Goal: Information Seeking & Learning: Compare options

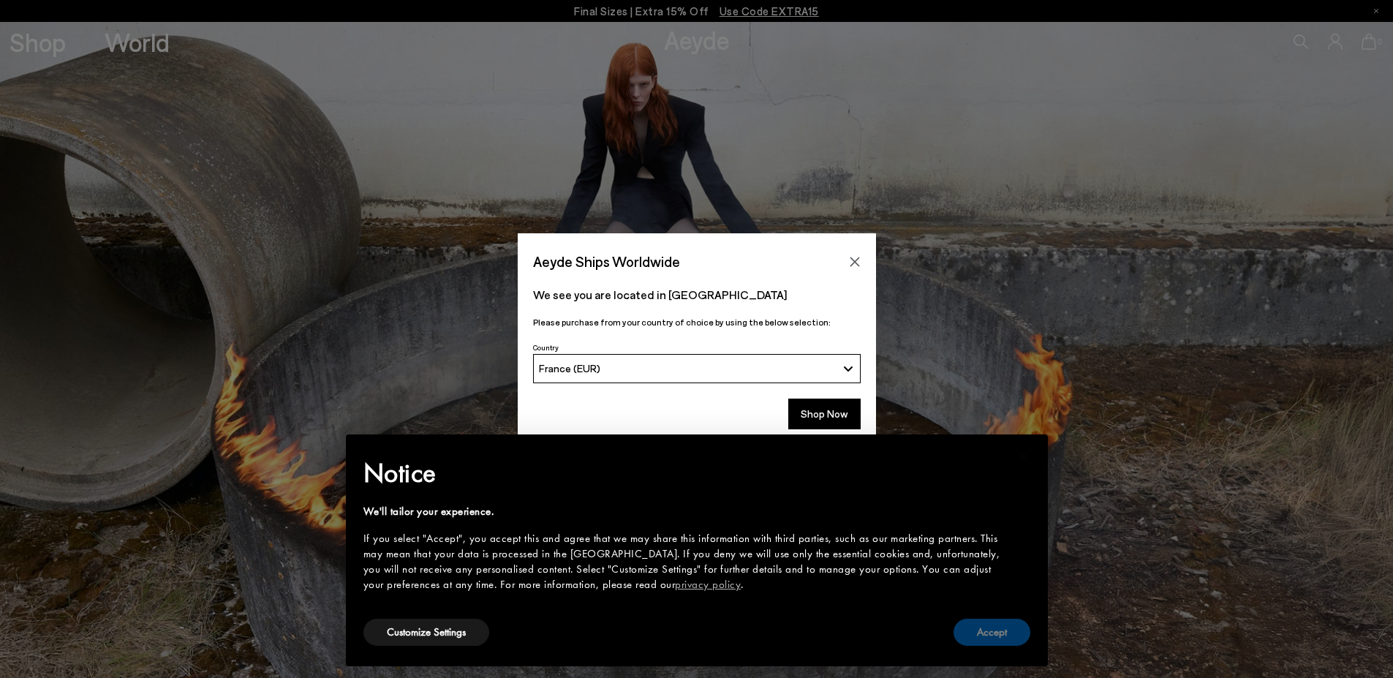
click at [998, 632] on button "Accept" at bounding box center [992, 632] width 77 height 27
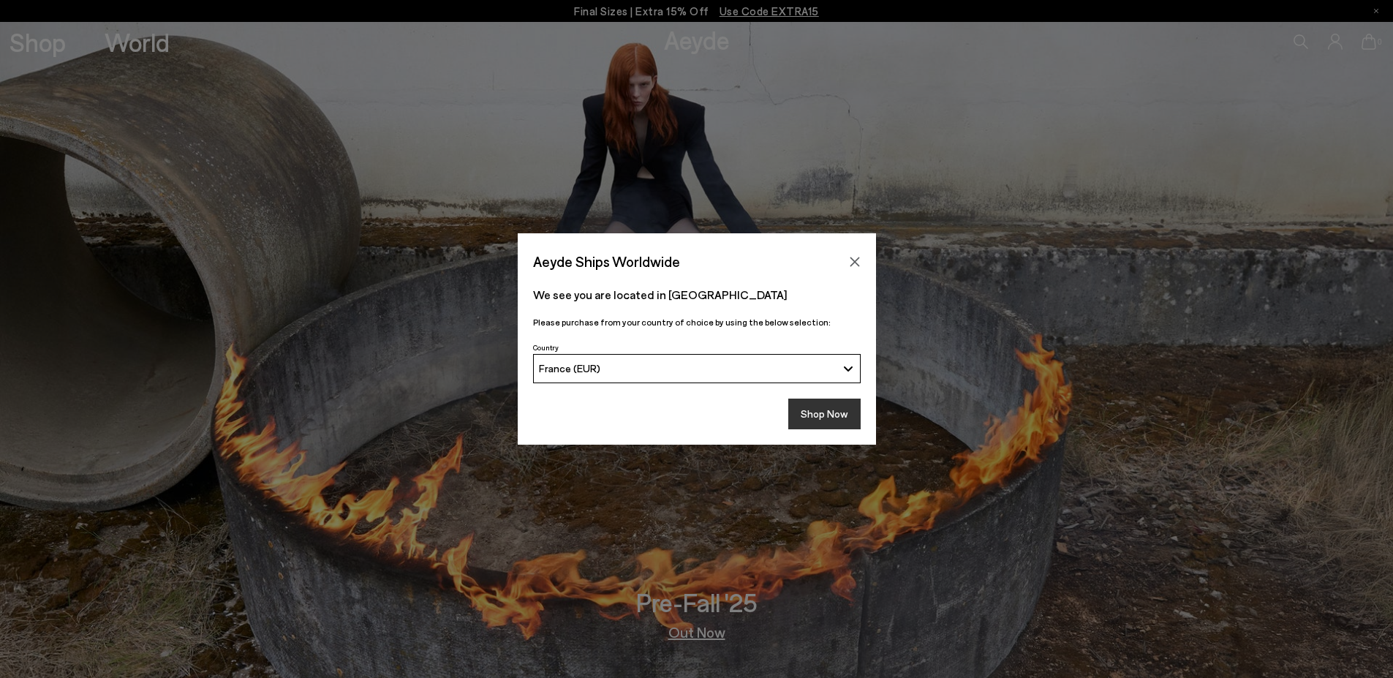
click at [847, 423] on button "Shop Now" at bounding box center [824, 414] width 72 height 31
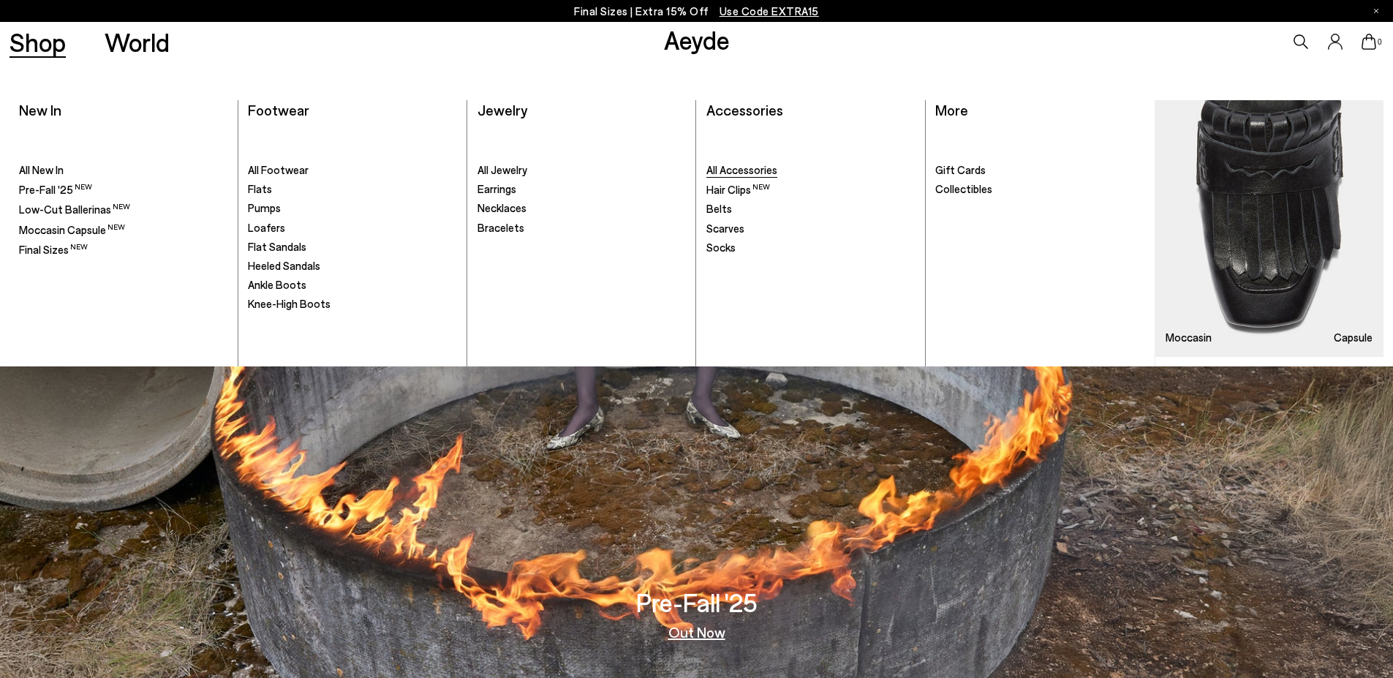
click at [750, 173] on span "All Accessories" at bounding box center [741, 169] width 71 height 13
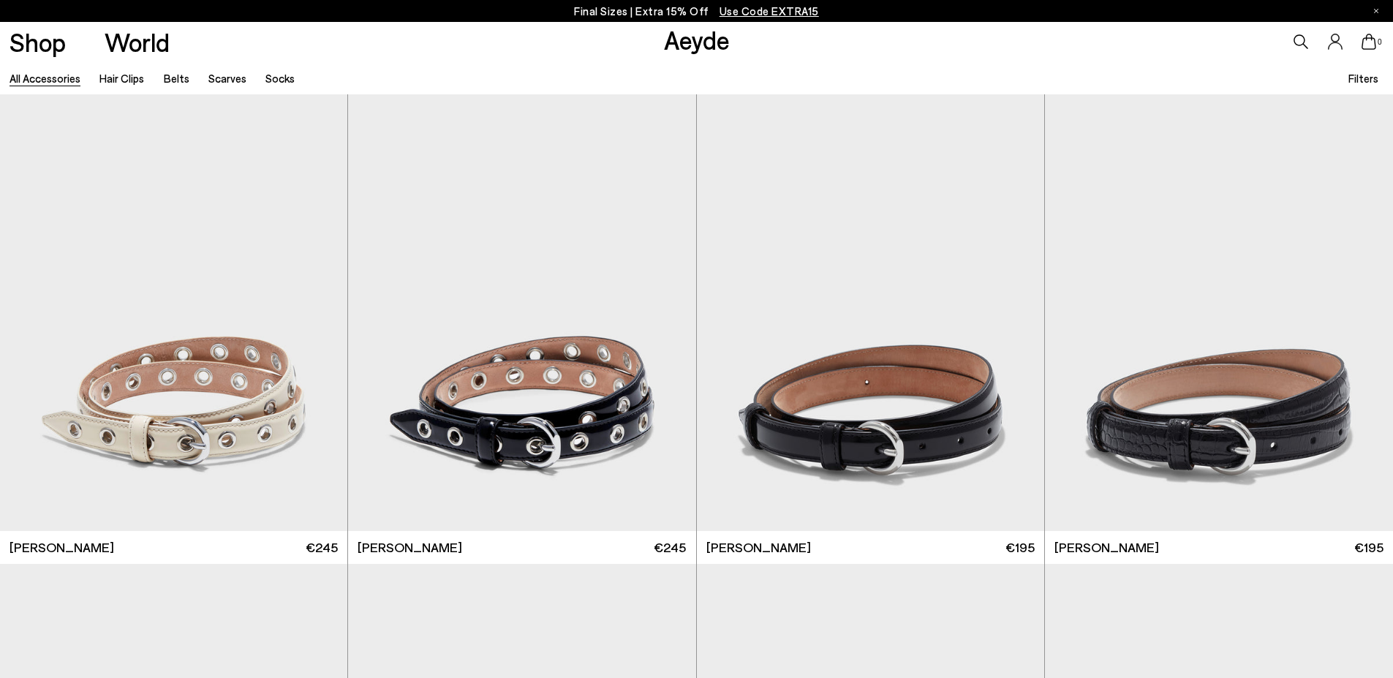
scroll to position [146, 0]
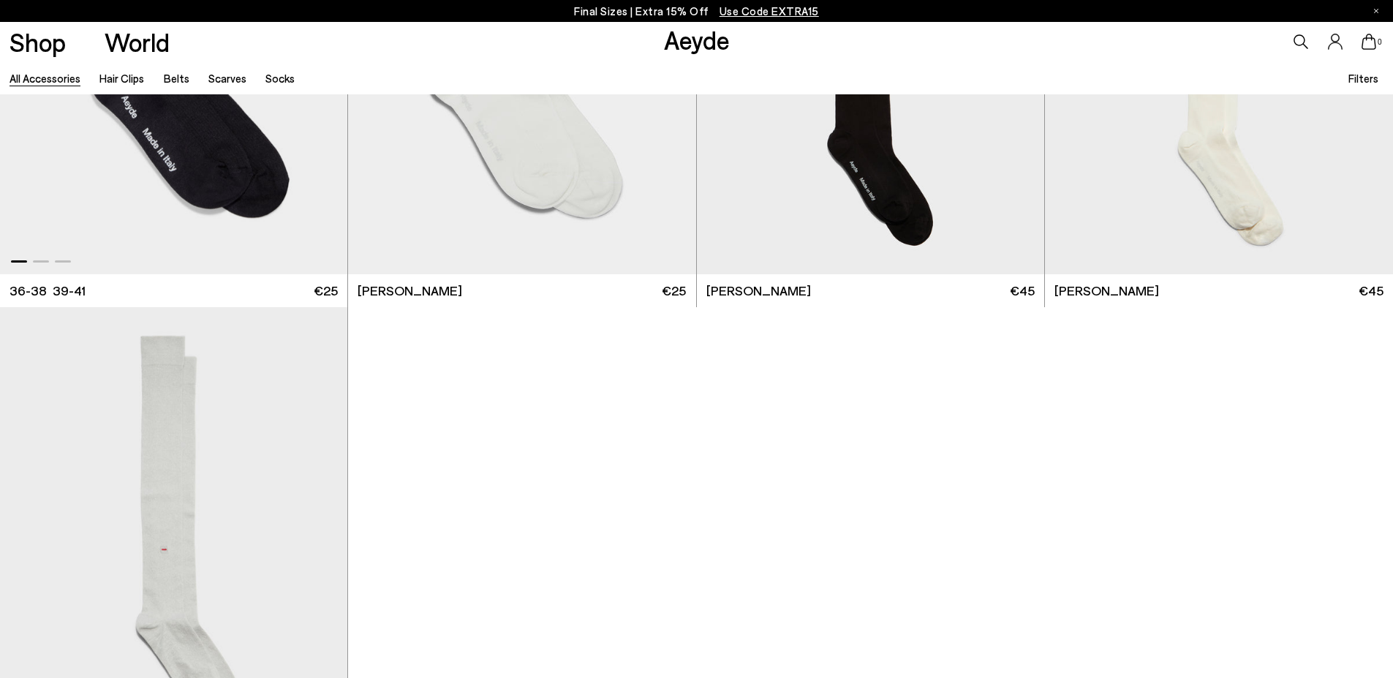
scroll to position [4872, 0]
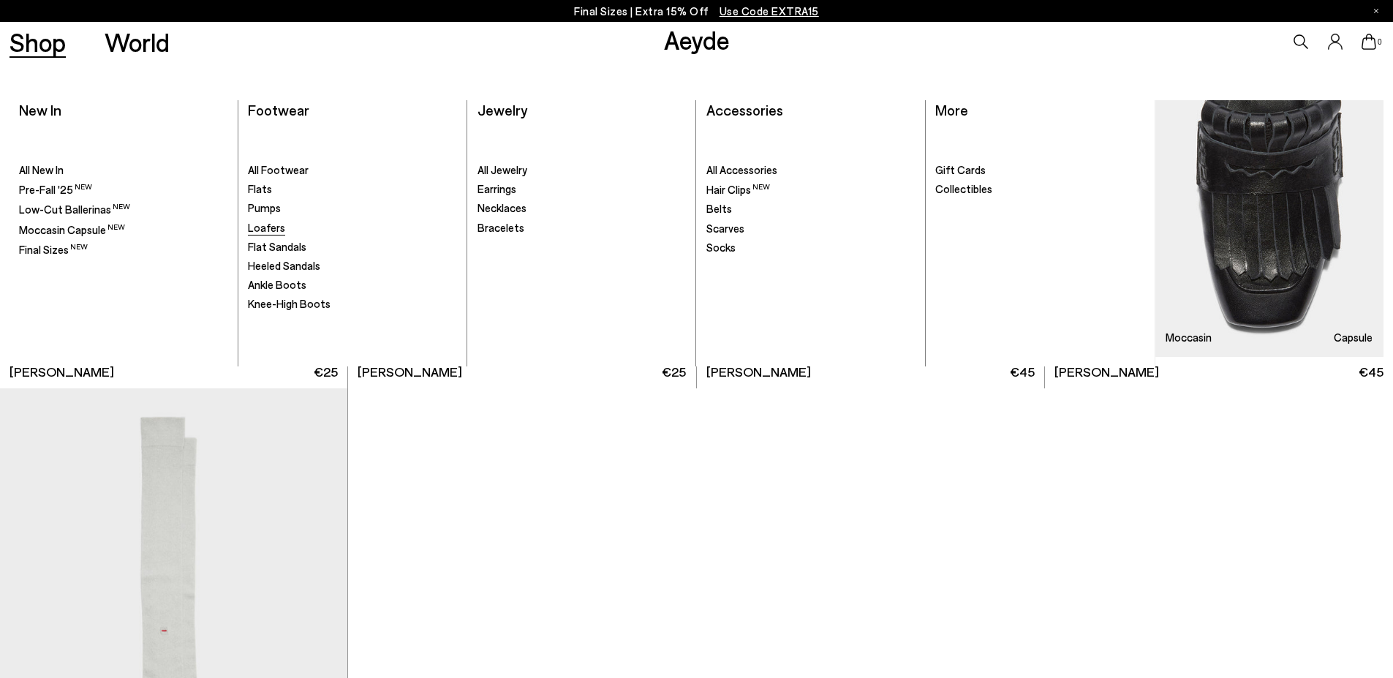
click at [271, 227] on span "Loafers" at bounding box center [266, 227] width 37 height 13
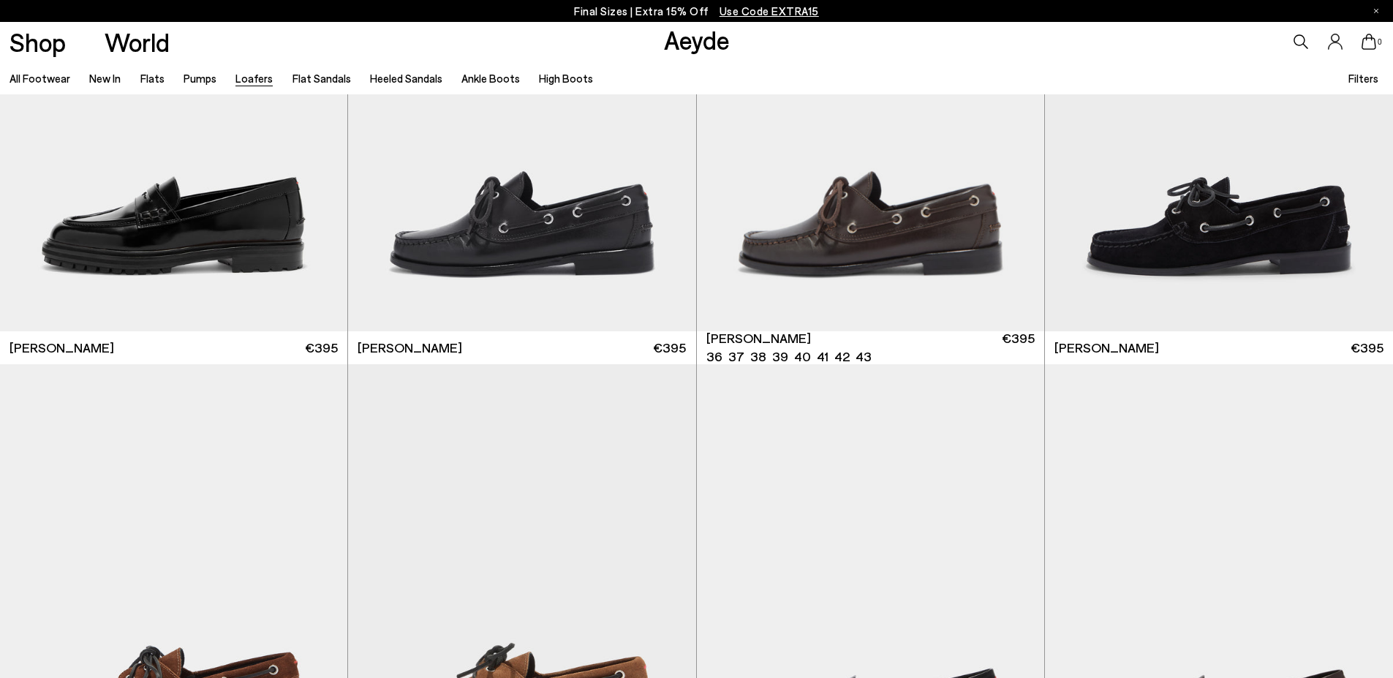
scroll to position [1975, 0]
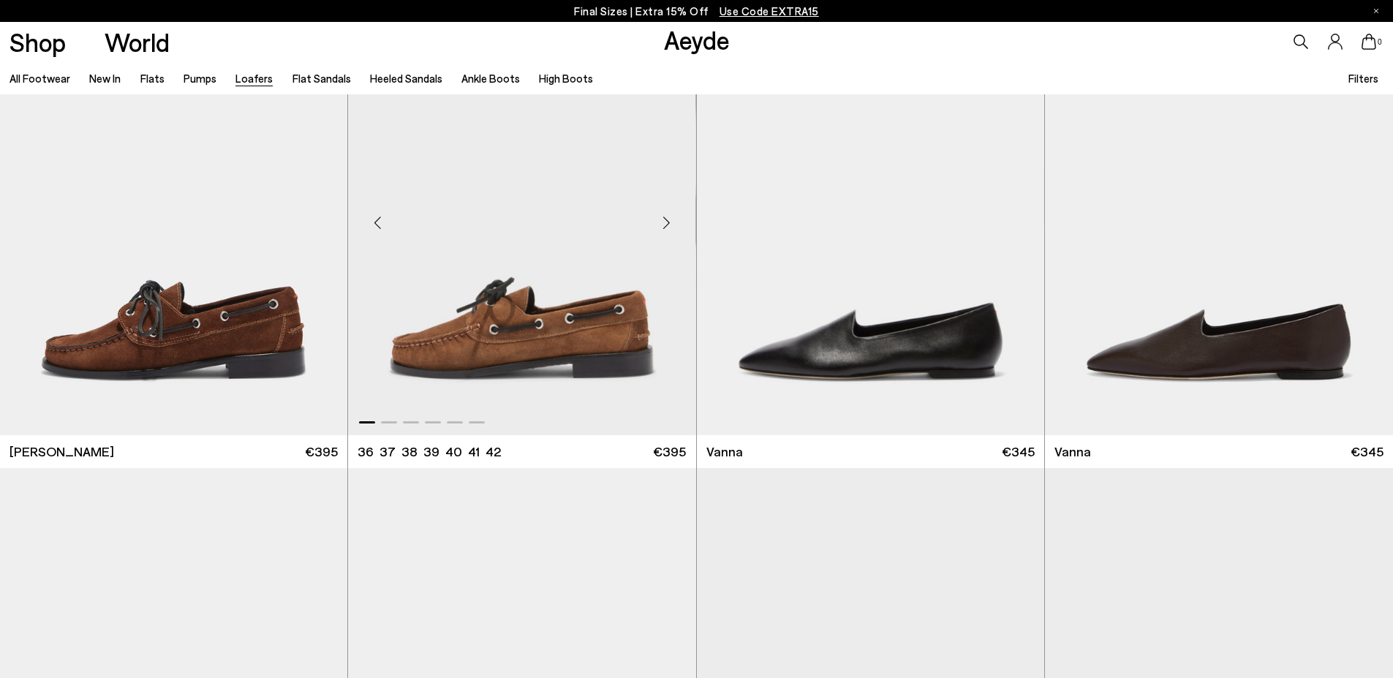
click at [664, 222] on div "Next slide" at bounding box center [667, 223] width 44 height 44
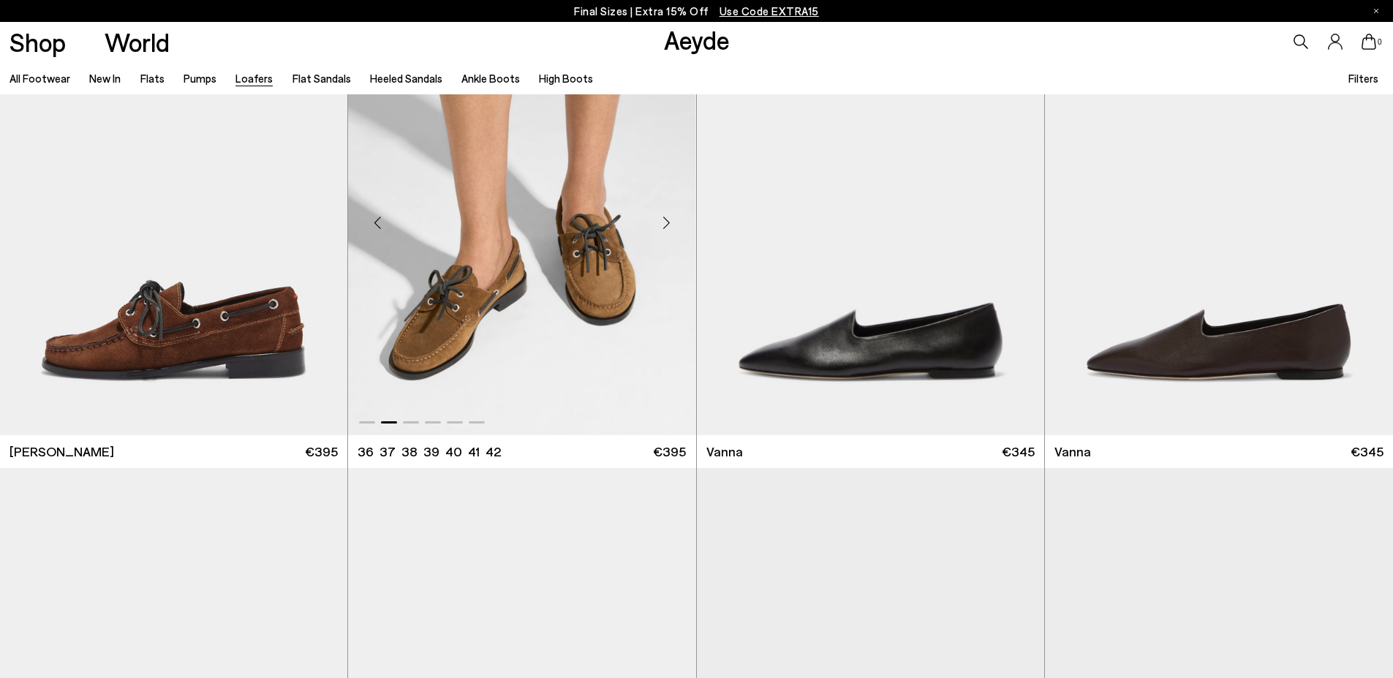
click at [664, 222] on div "Next slide" at bounding box center [667, 223] width 44 height 44
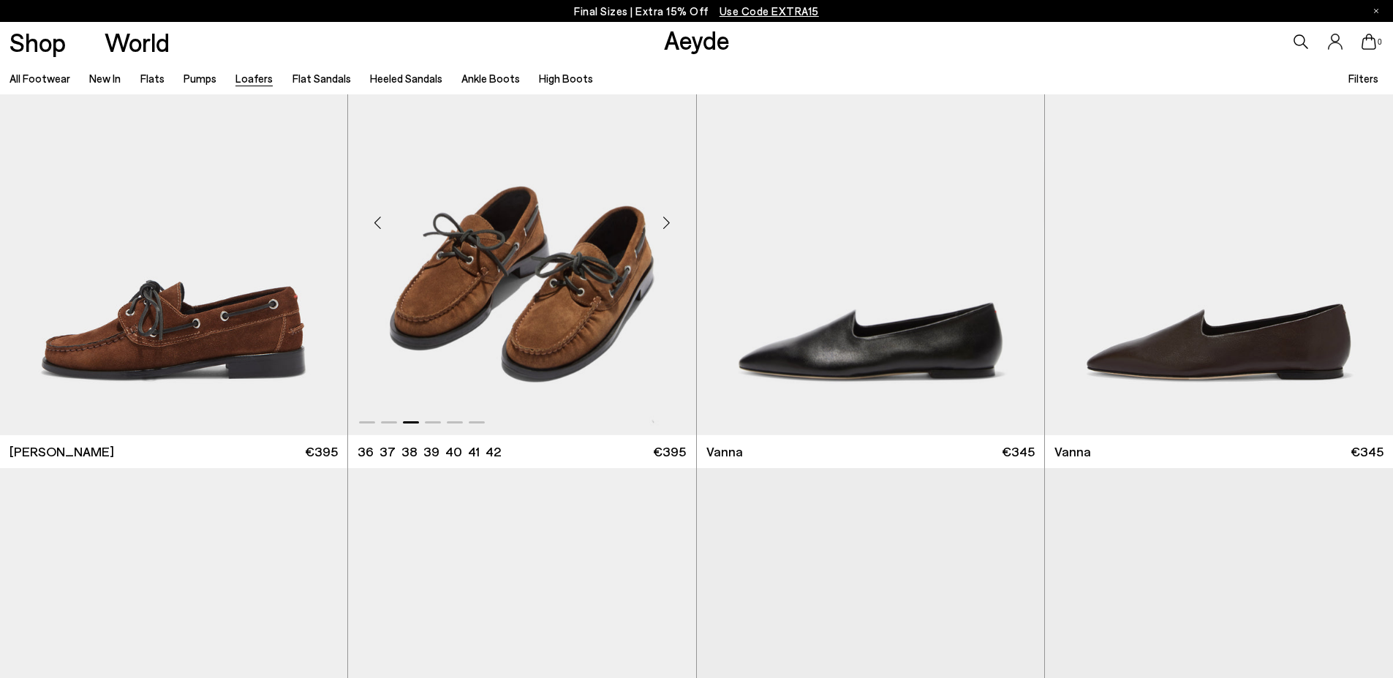
click at [664, 222] on div "Next slide" at bounding box center [667, 223] width 44 height 44
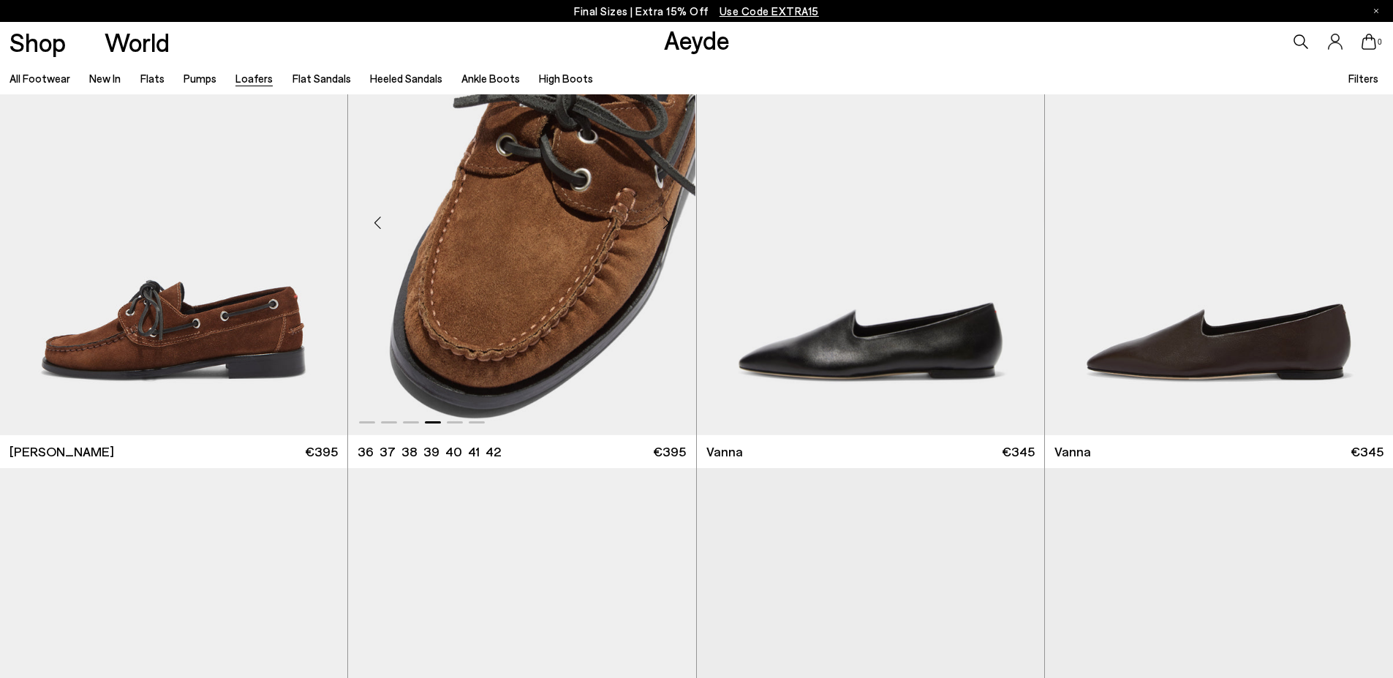
click at [664, 222] on div "Next slide" at bounding box center [667, 223] width 44 height 44
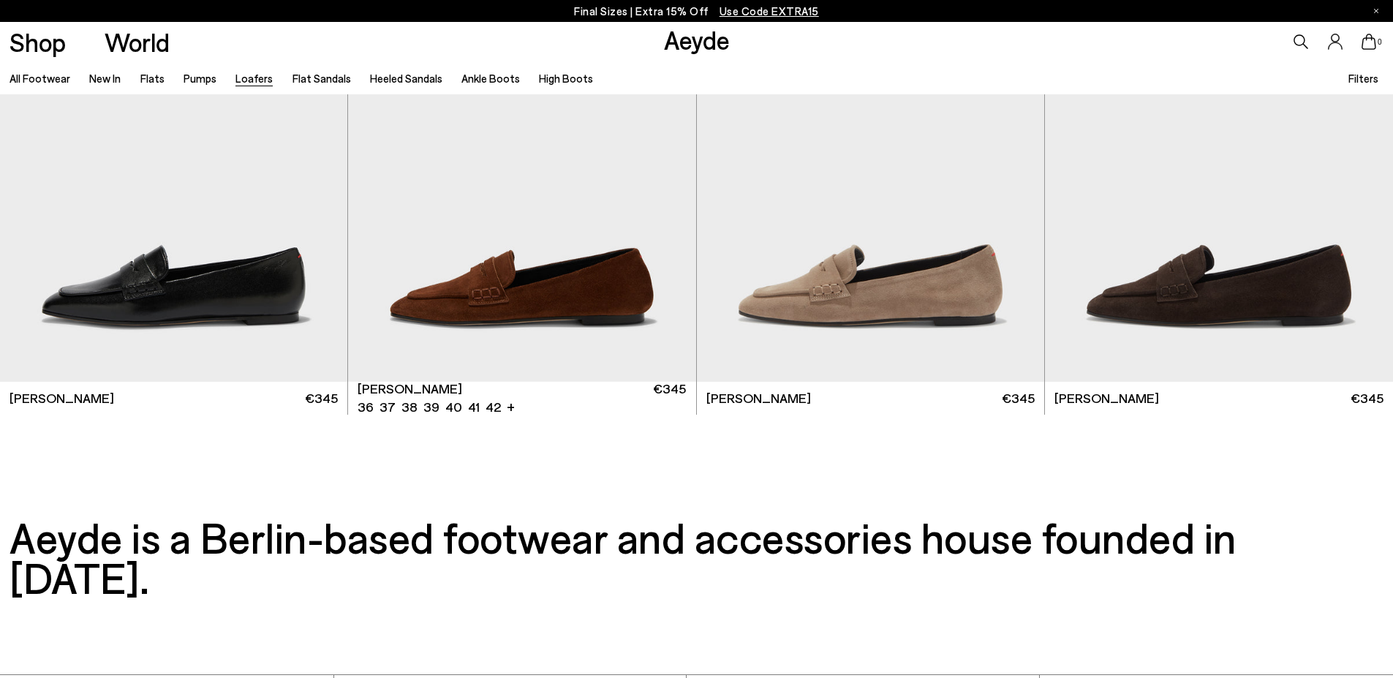
scroll to position [3725, 0]
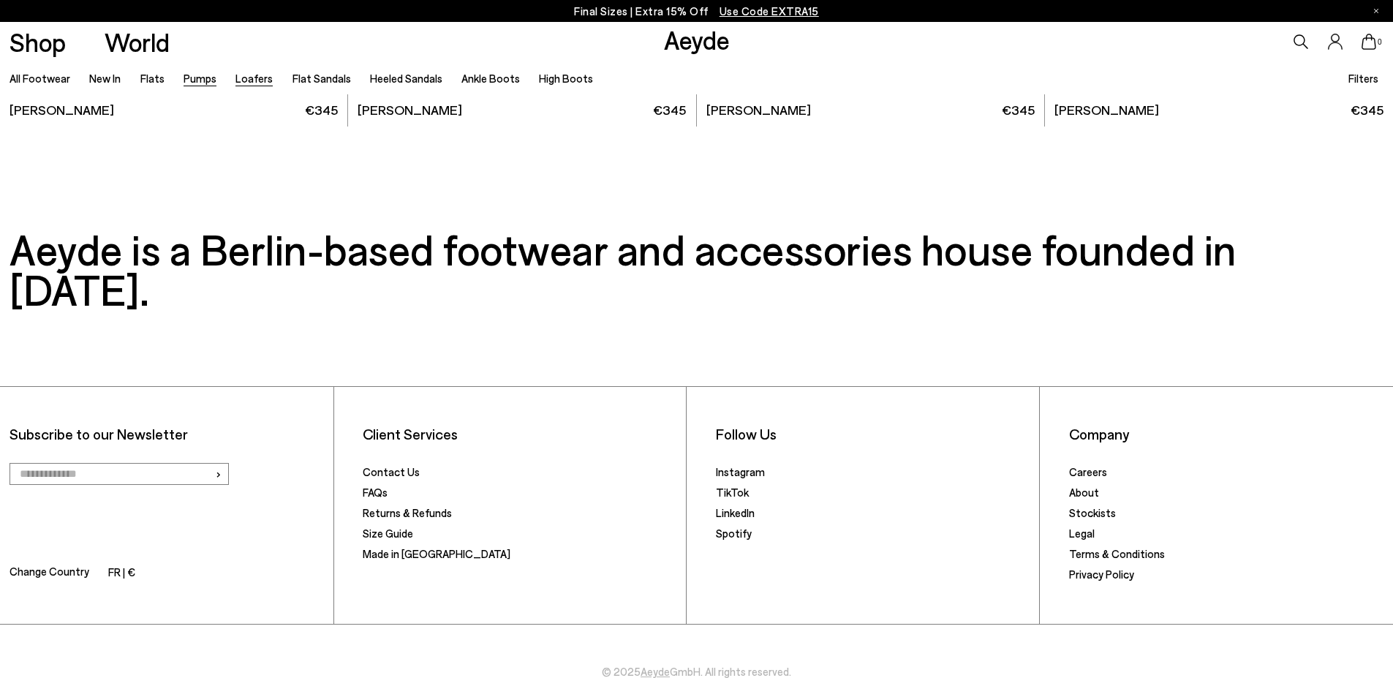
click at [208, 79] on link "Pumps" at bounding box center [200, 78] width 33 height 13
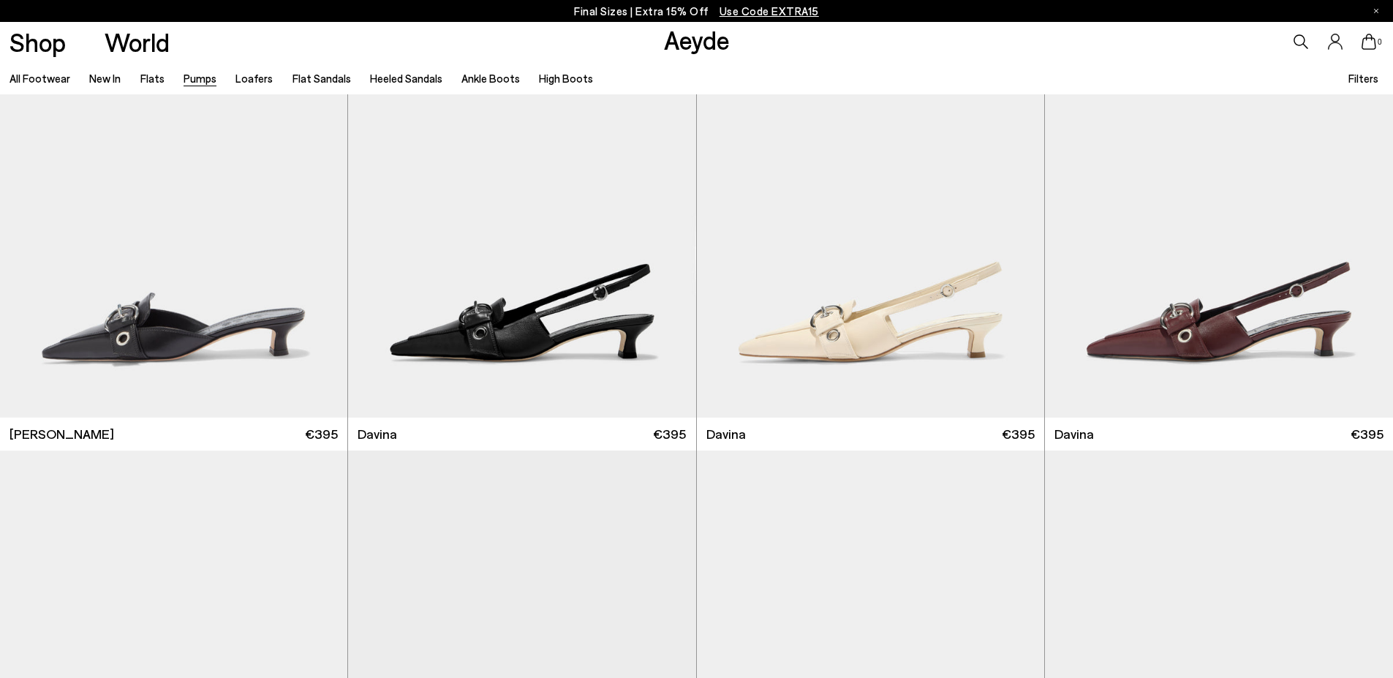
scroll to position [3583, 0]
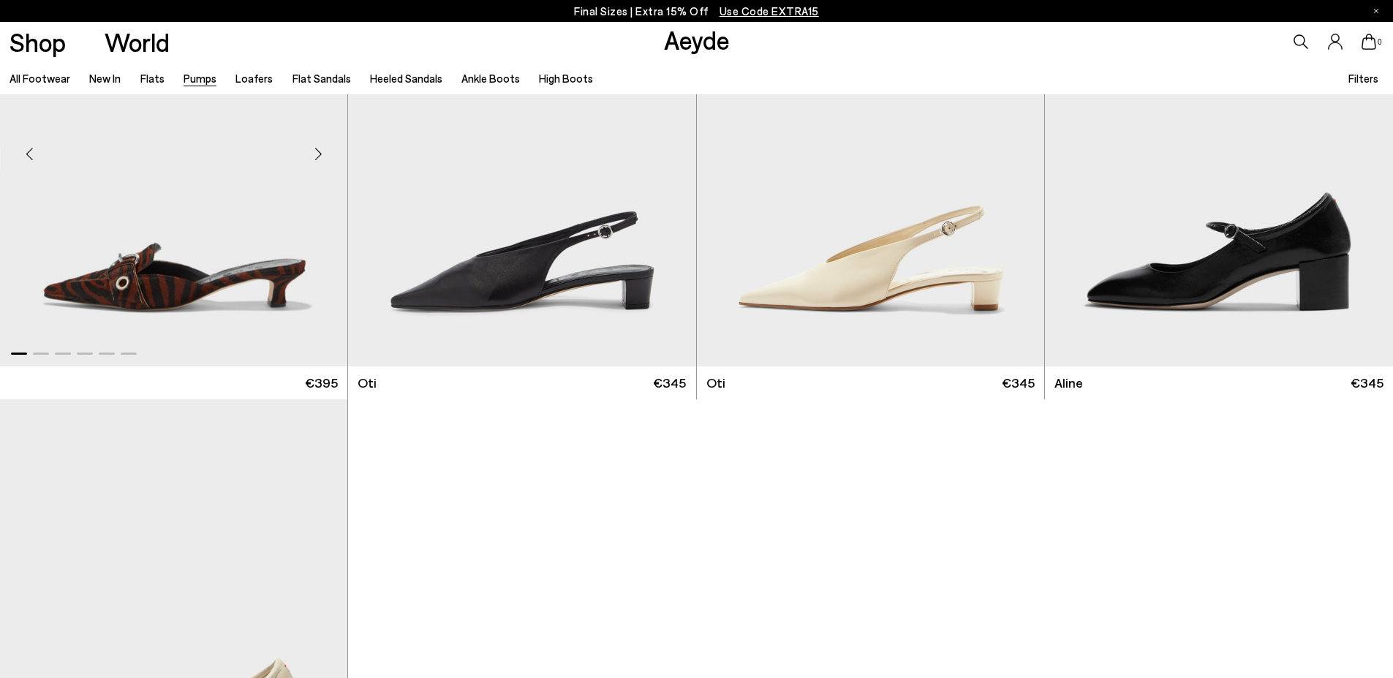
scroll to position [8191, 0]
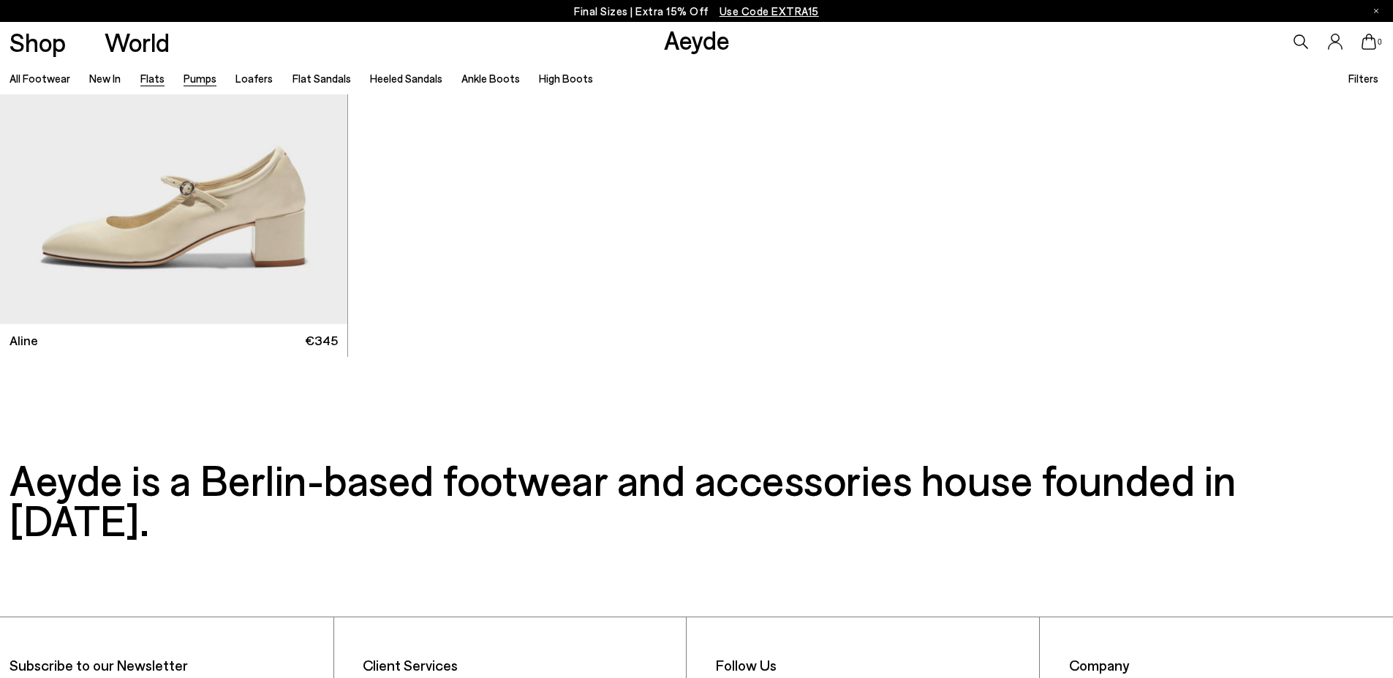
click at [140, 79] on link "Flats" at bounding box center [152, 78] width 24 height 13
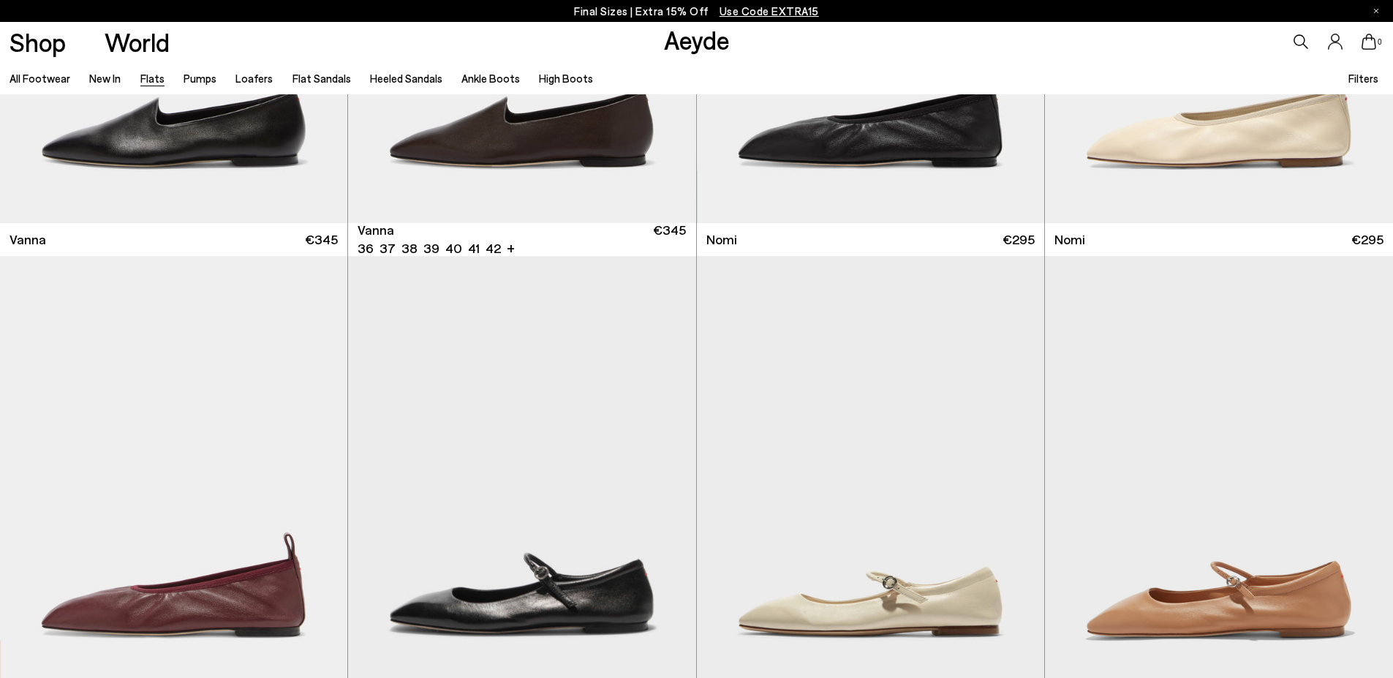
scroll to position [585, 0]
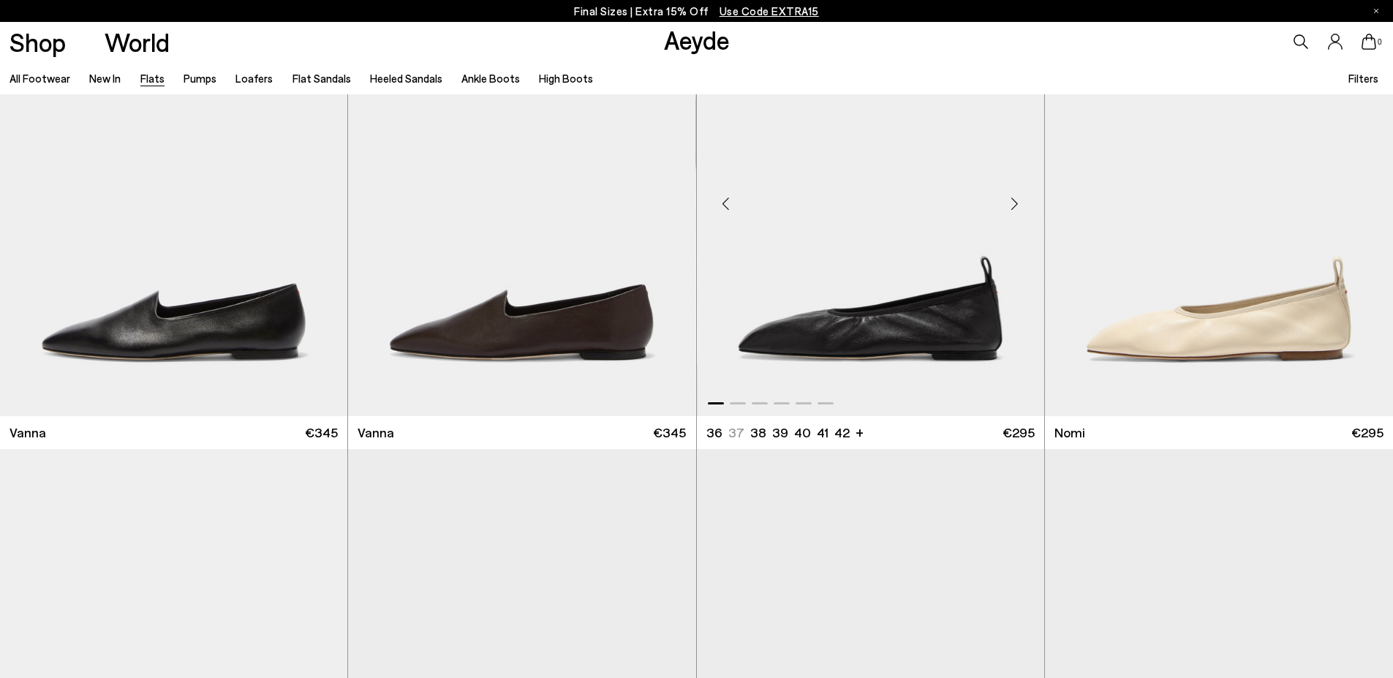
click at [1016, 201] on div "Next slide" at bounding box center [1015, 203] width 44 height 44
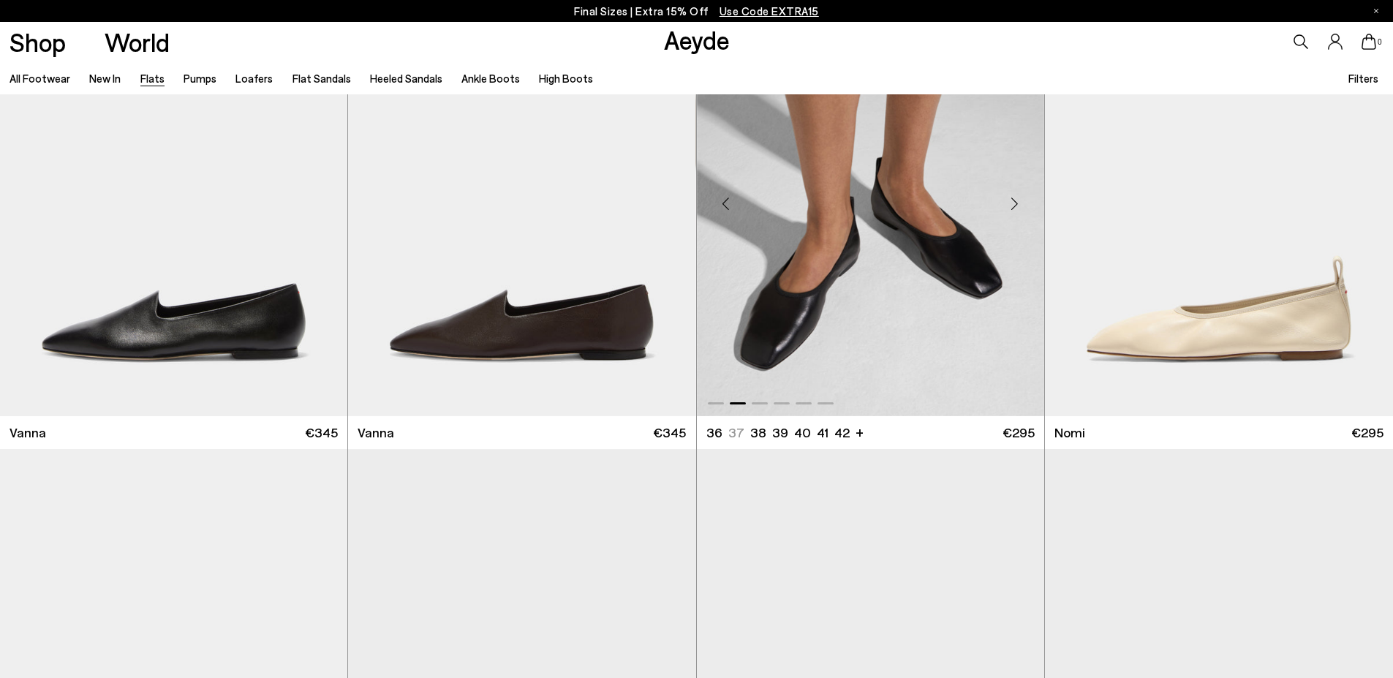
click at [1016, 201] on div "Next slide" at bounding box center [1015, 203] width 44 height 44
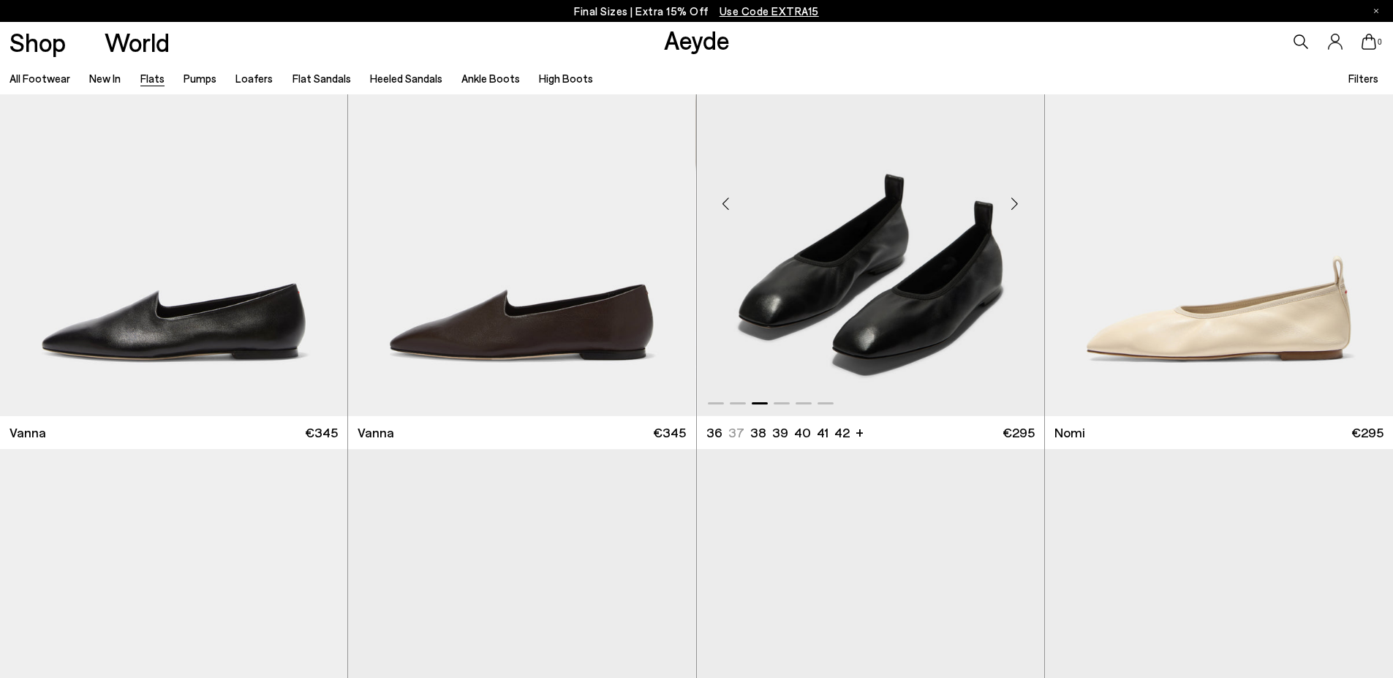
click at [1016, 201] on div "Next slide" at bounding box center [1015, 203] width 44 height 44
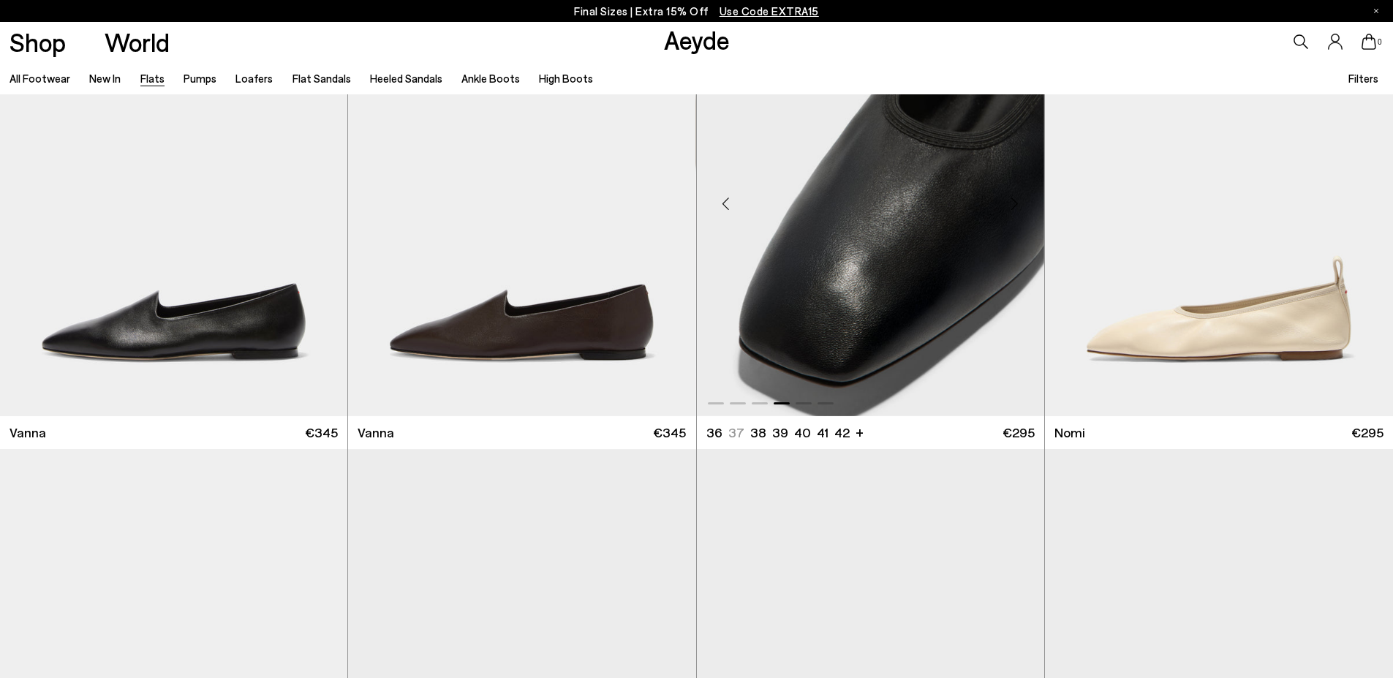
click at [1016, 201] on div "Next slide" at bounding box center [1015, 203] width 44 height 44
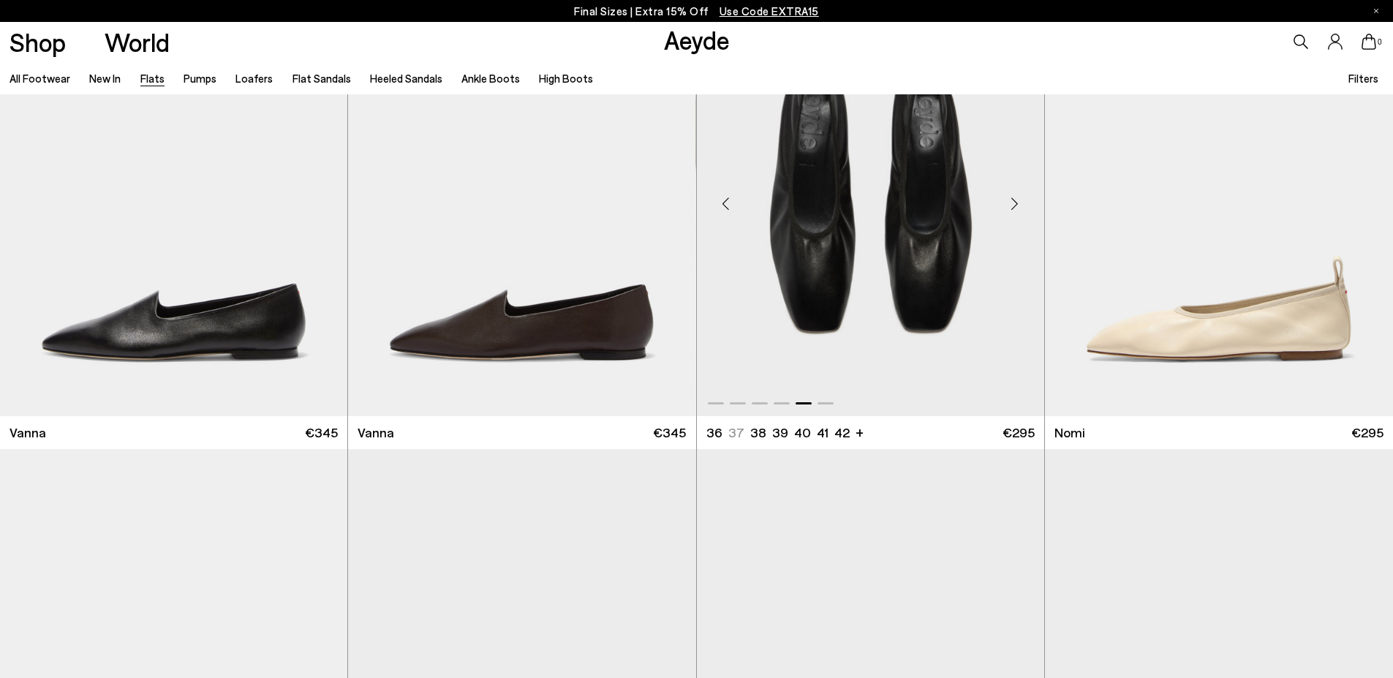
click at [1016, 201] on div "Next slide" at bounding box center [1015, 203] width 44 height 44
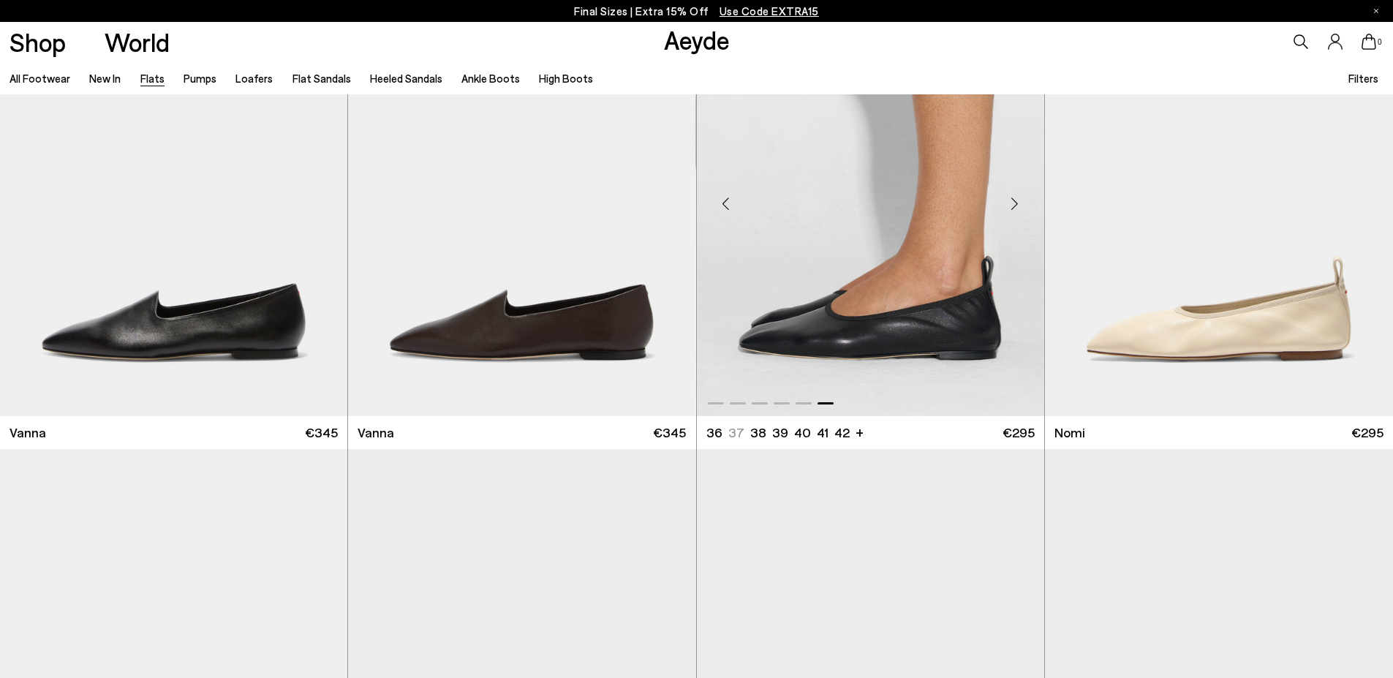
click at [1002, 206] on div "Next slide" at bounding box center [1015, 203] width 44 height 44
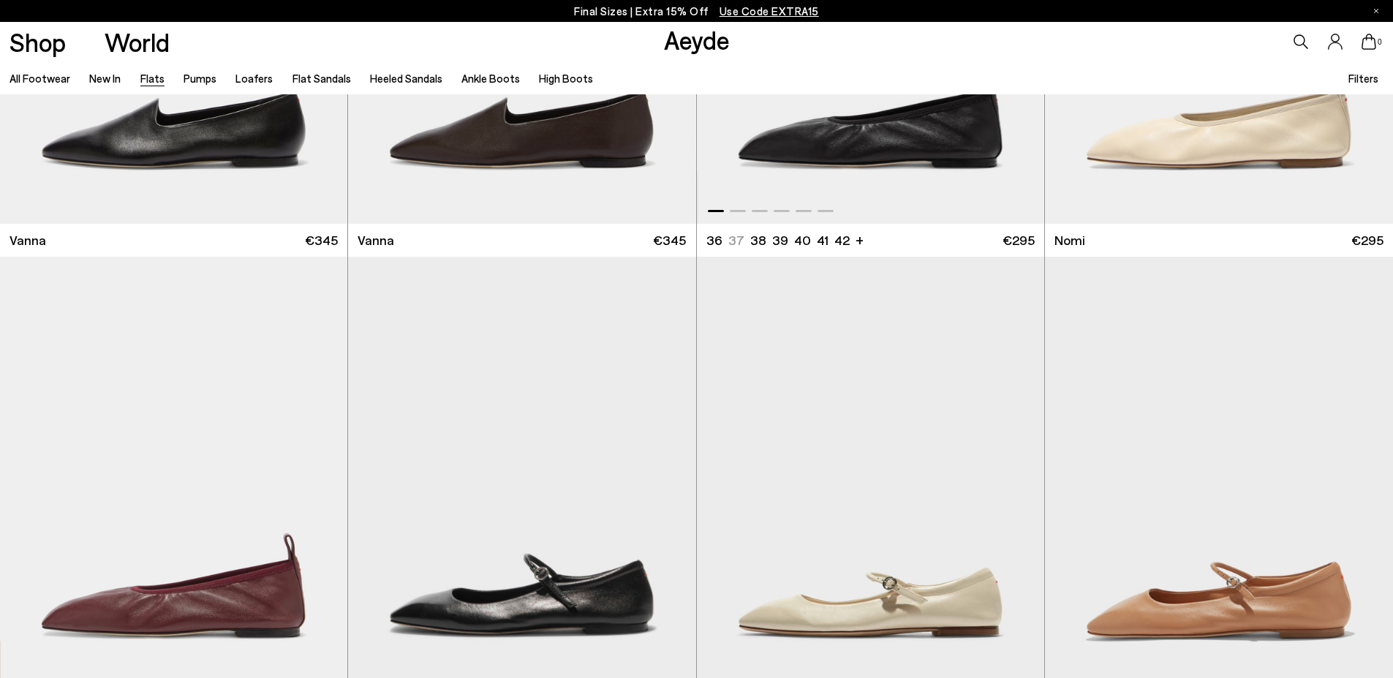
scroll to position [1097, 0]
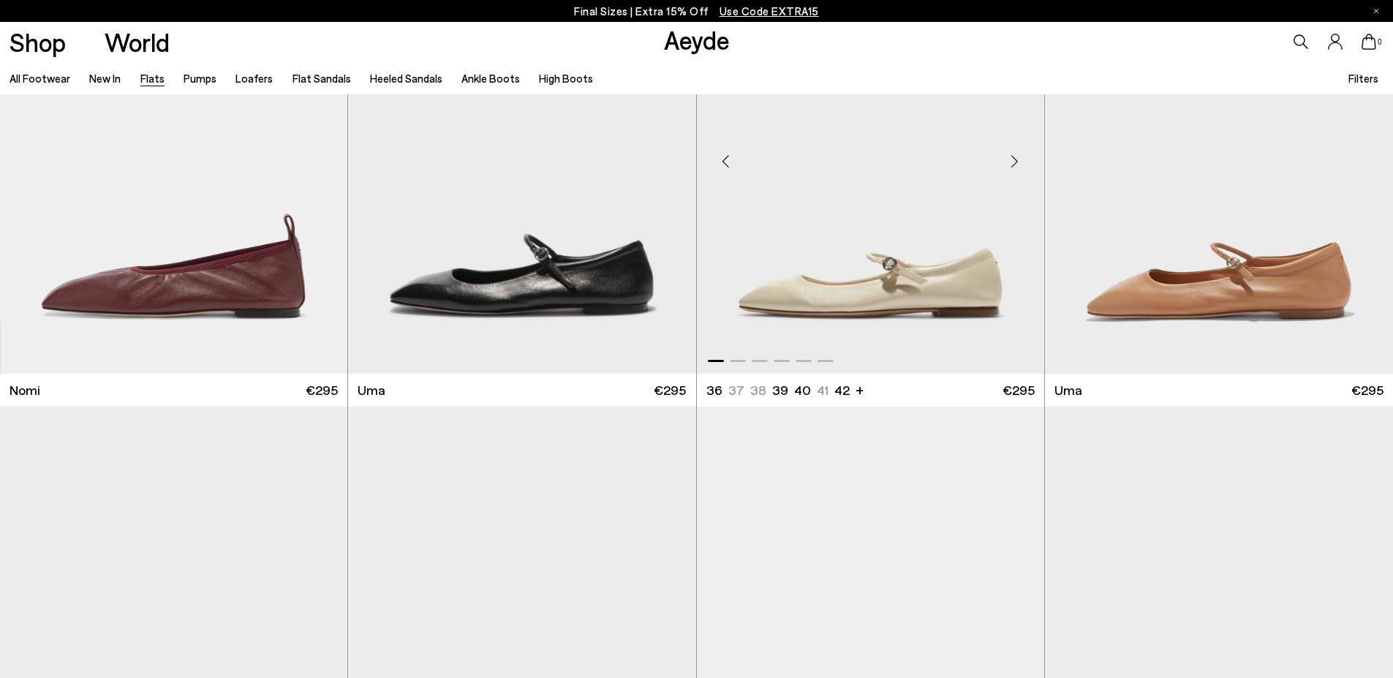
click at [1018, 157] on div "Next slide" at bounding box center [1015, 161] width 44 height 44
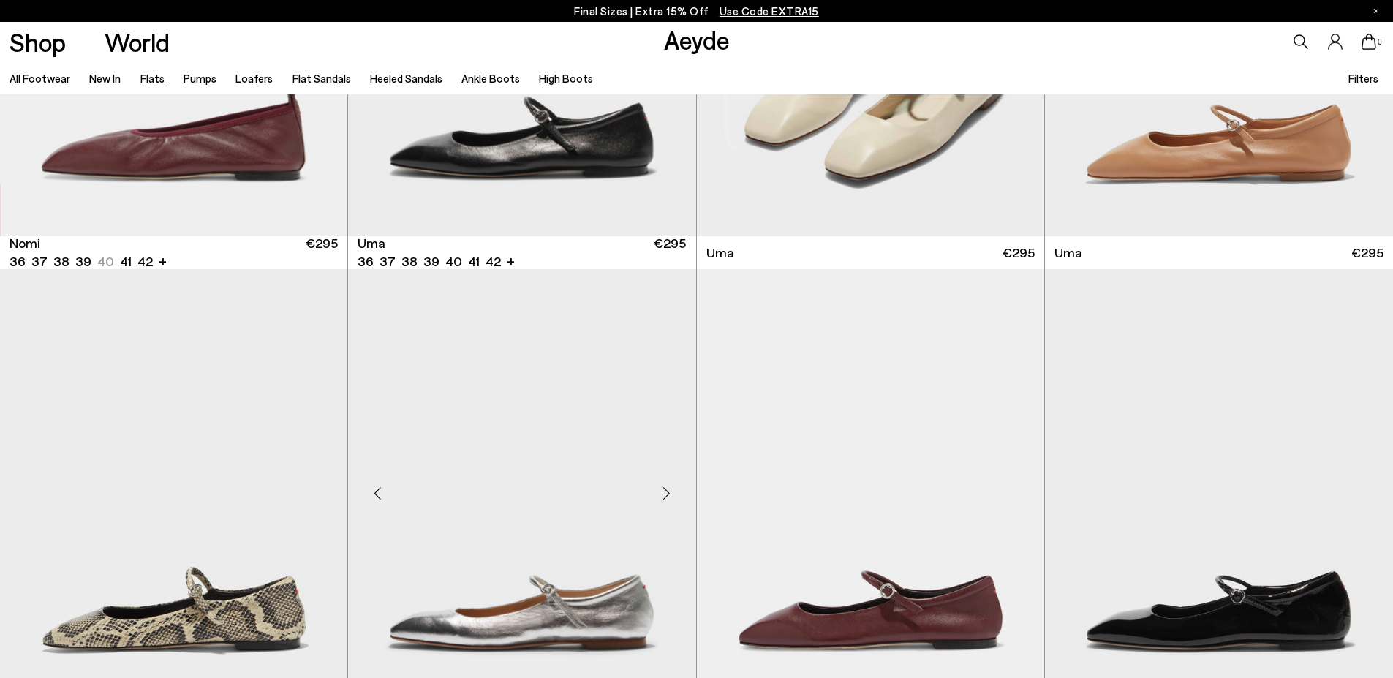
scroll to position [1316, 0]
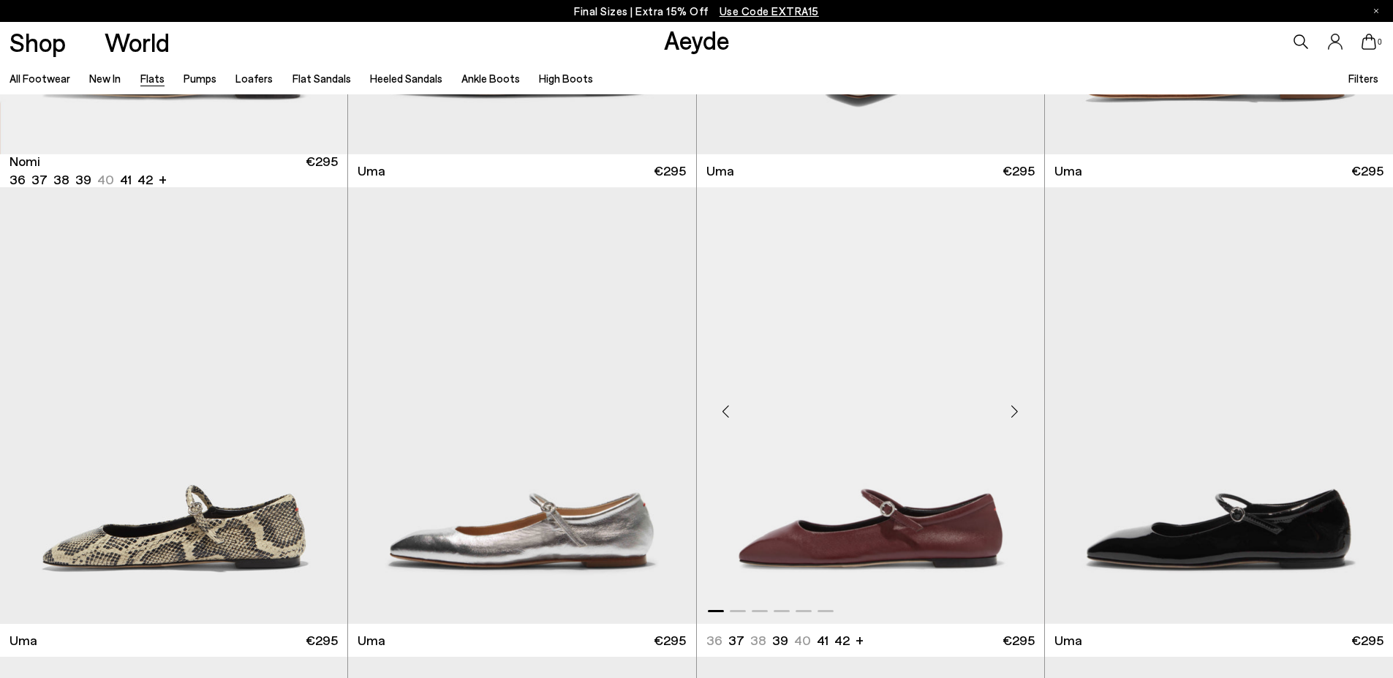
click at [1020, 414] on div "Next slide" at bounding box center [1015, 411] width 44 height 44
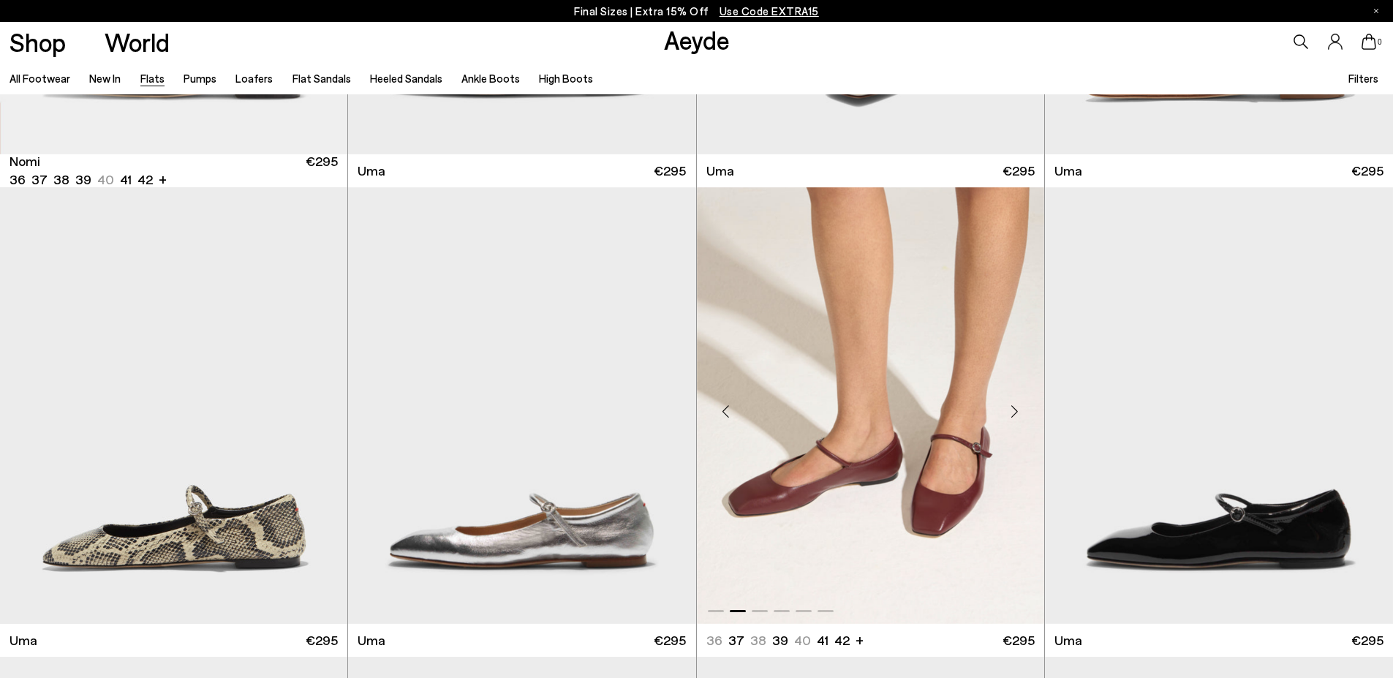
click at [1020, 414] on div "Next slide" at bounding box center [1015, 411] width 44 height 44
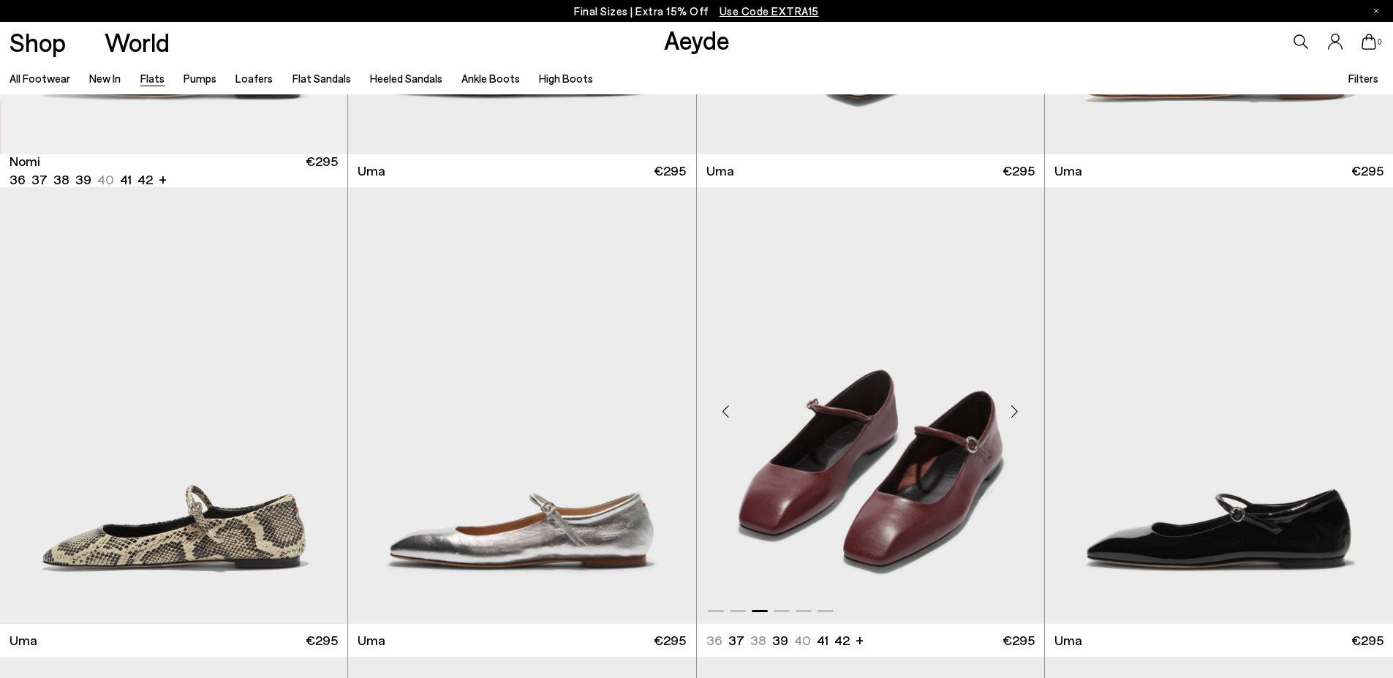
click at [1020, 414] on div "Next slide" at bounding box center [1015, 411] width 44 height 44
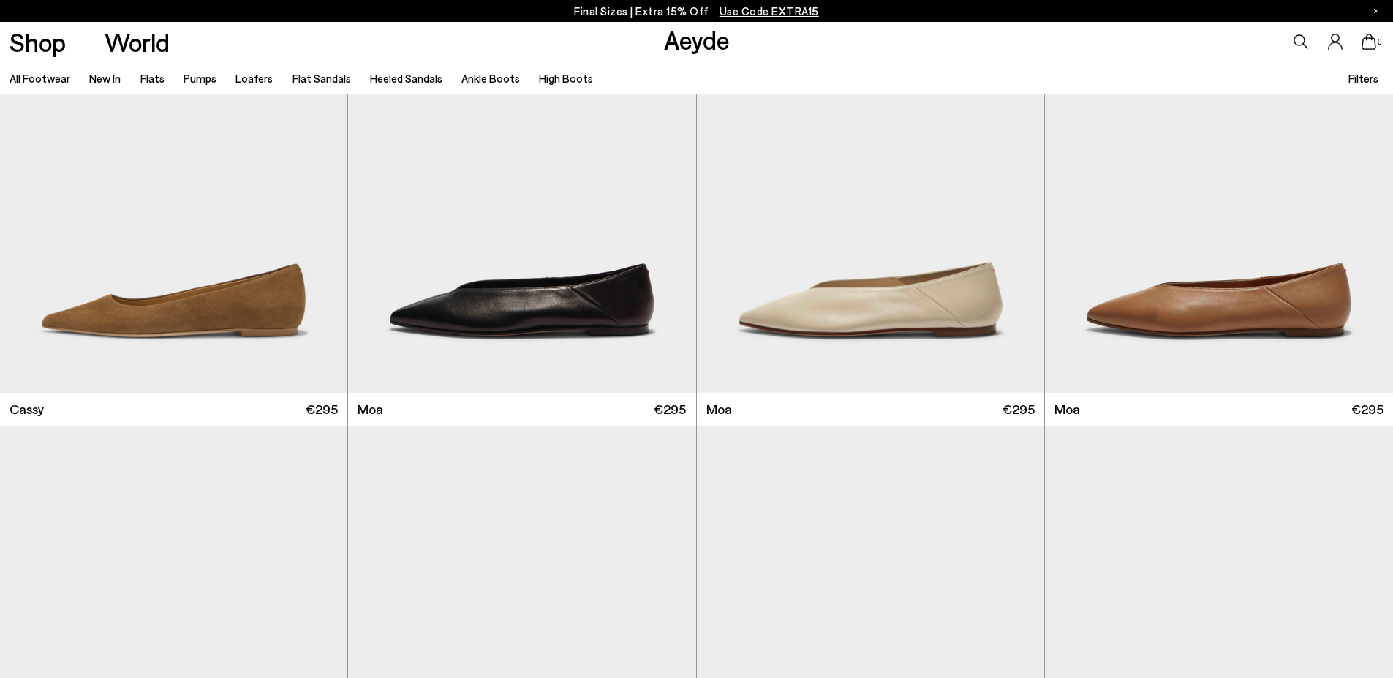
scroll to position [2925, 0]
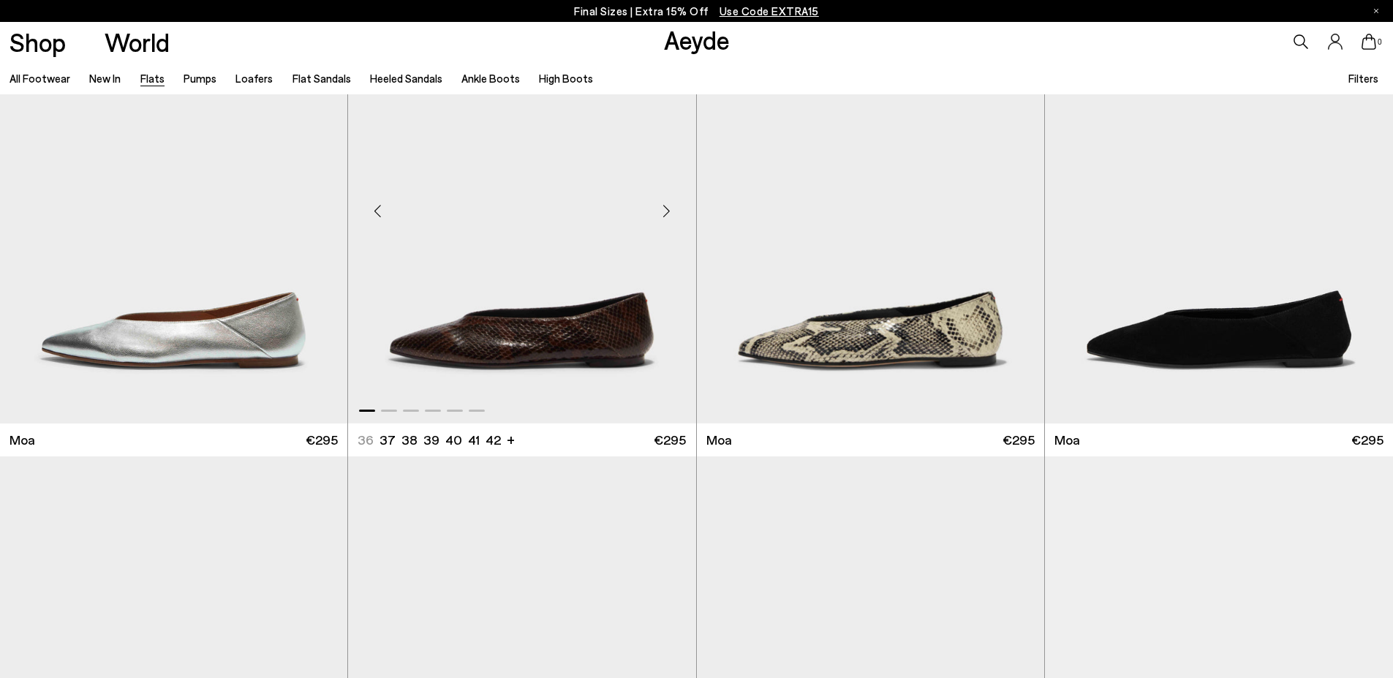
click at [660, 206] on div "Next slide" at bounding box center [667, 211] width 44 height 44
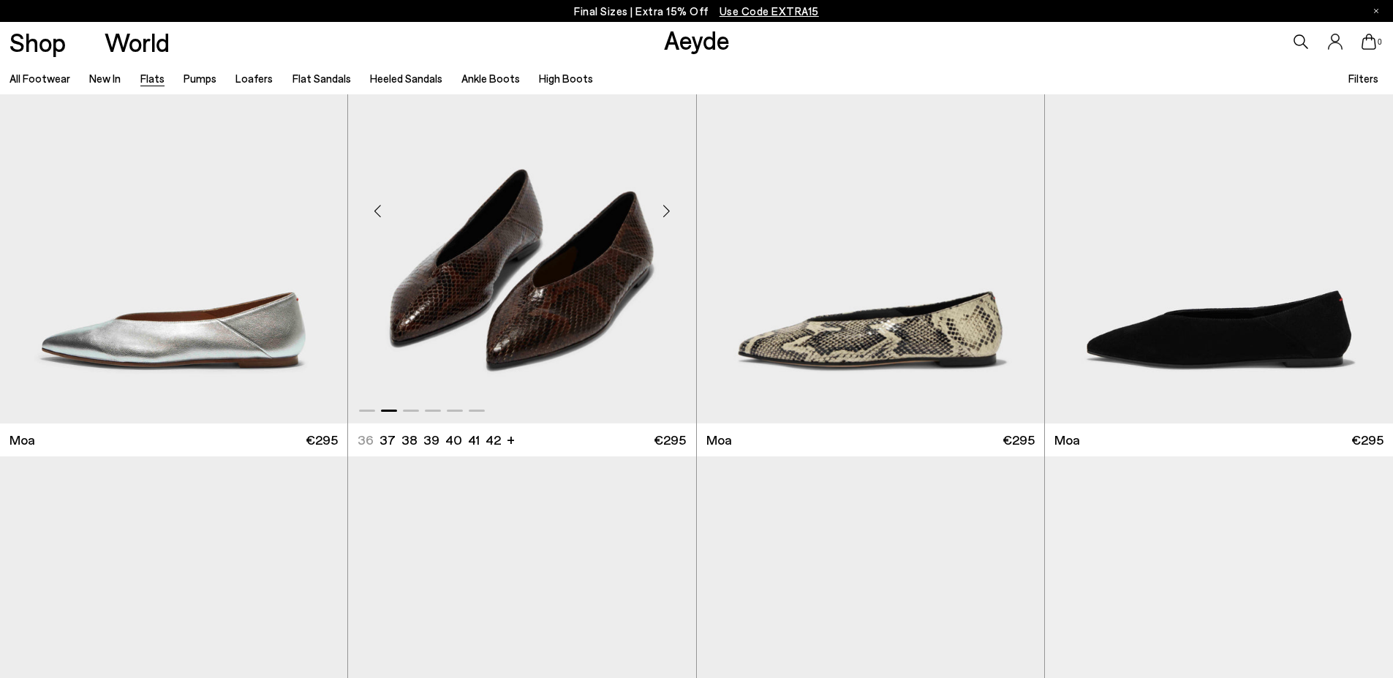
click at [660, 206] on div "Next slide" at bounding box center [667, 211] width 44 height 44
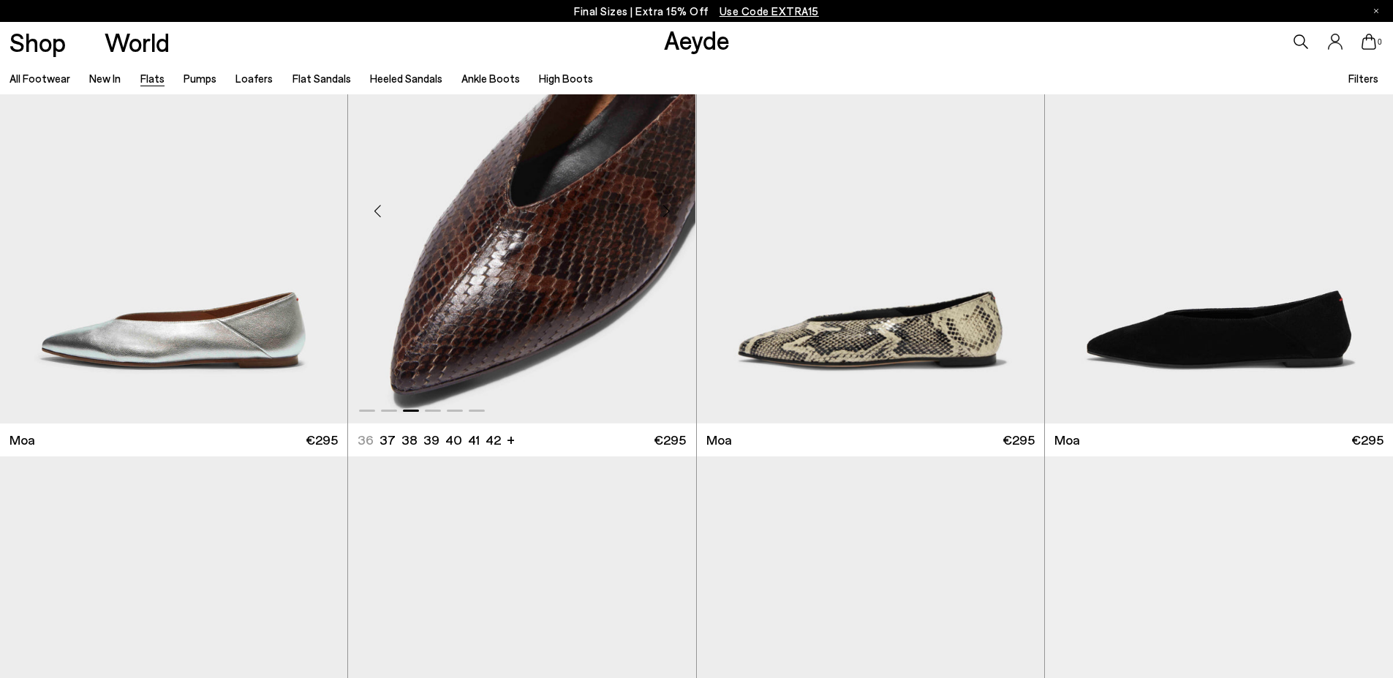
click at [660, 206] on div "Next slide" at bounding box center [667, 211] width 44 height 44
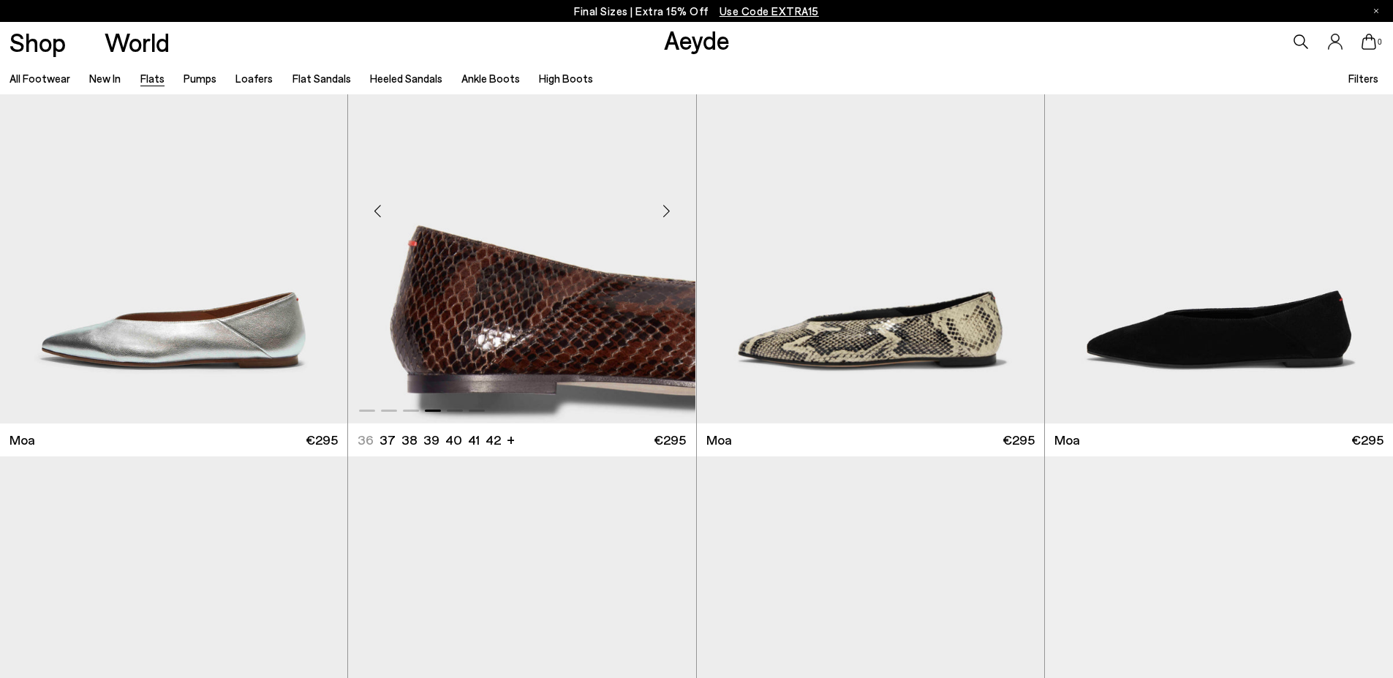
click at [661, 206] on div "Next slide" at bounding box center [667, 211] width 44 height 44
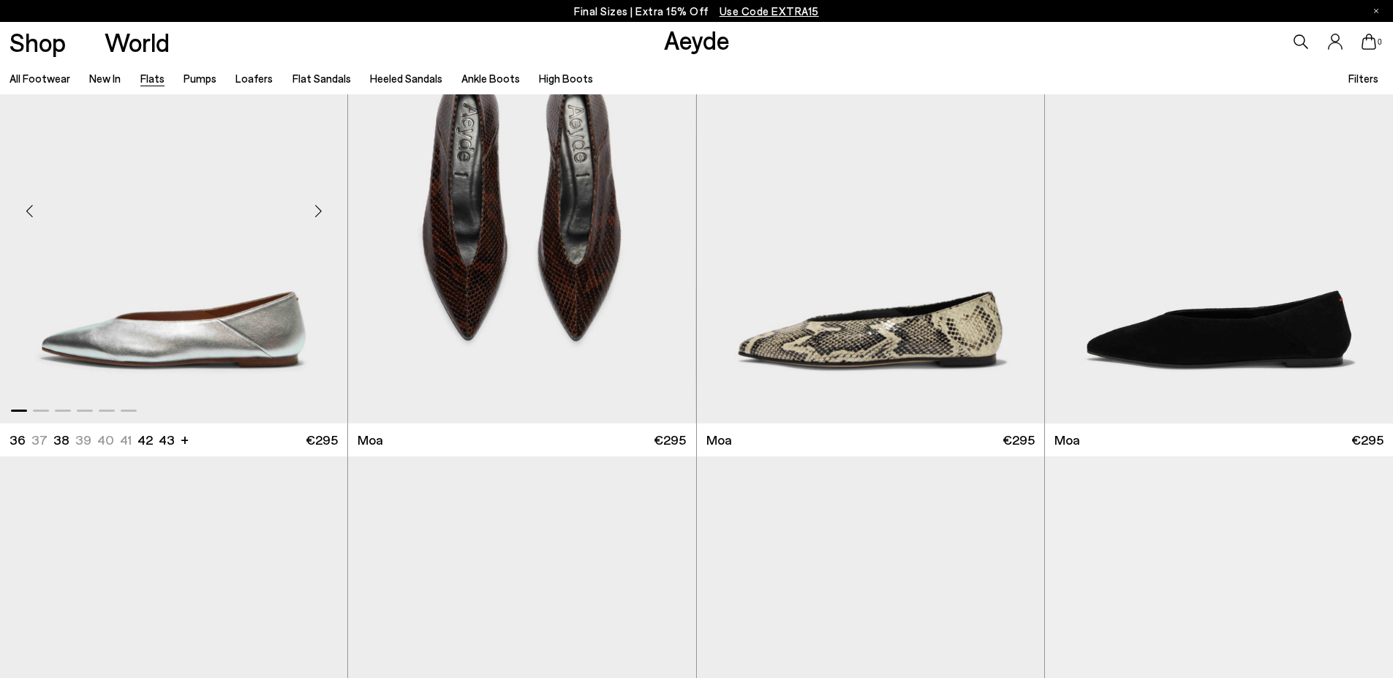
click at [324, 213] on div "Next slide" at bounding box center [318, 211] width 44 height 44
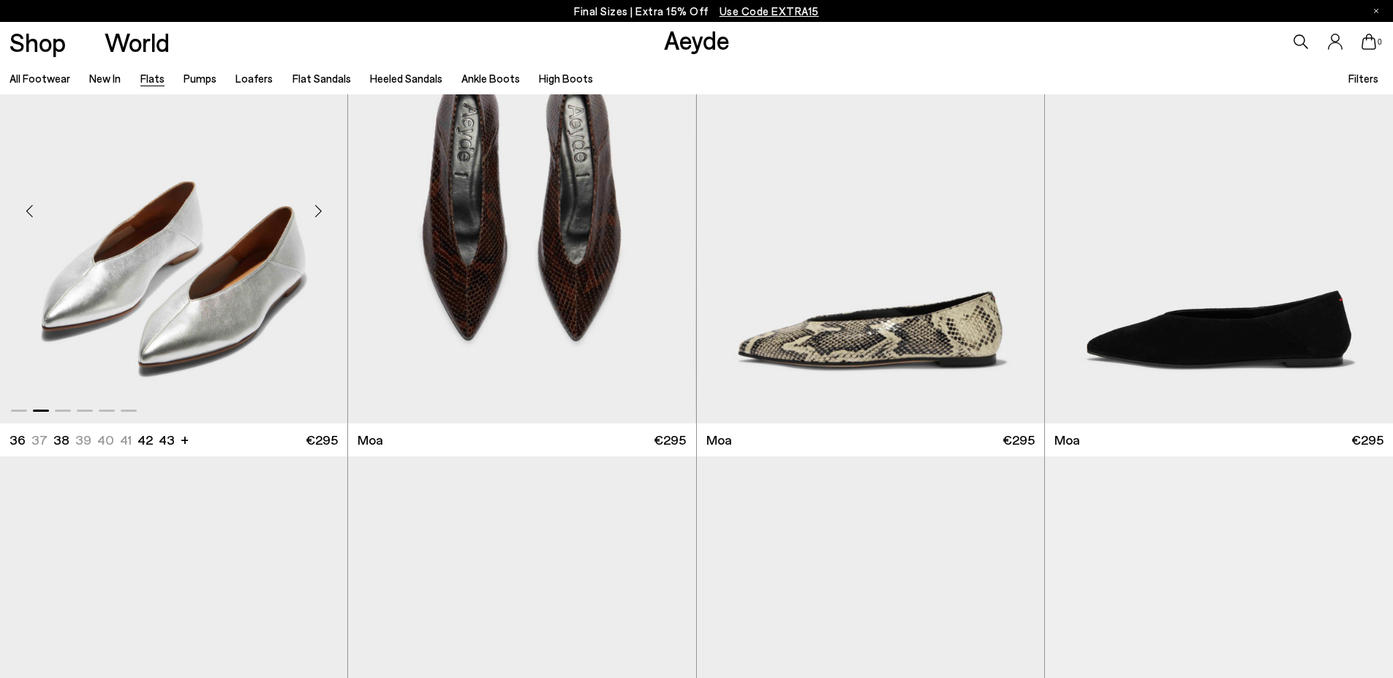
click at [325, 213] on div "Next slide" at bounding box center [318, 211] width 44 height 44
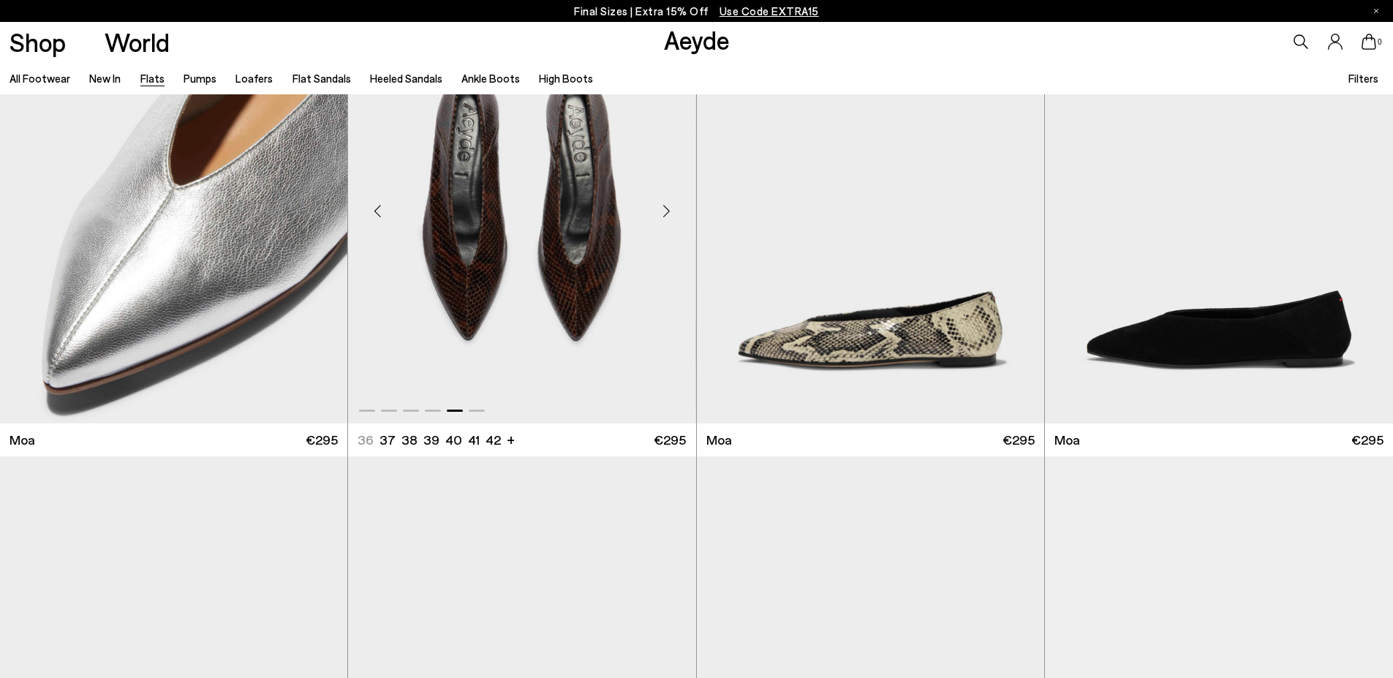
click at [663, 209] on div "Next slide" at bounding box center [667, 211] width 44 height 44
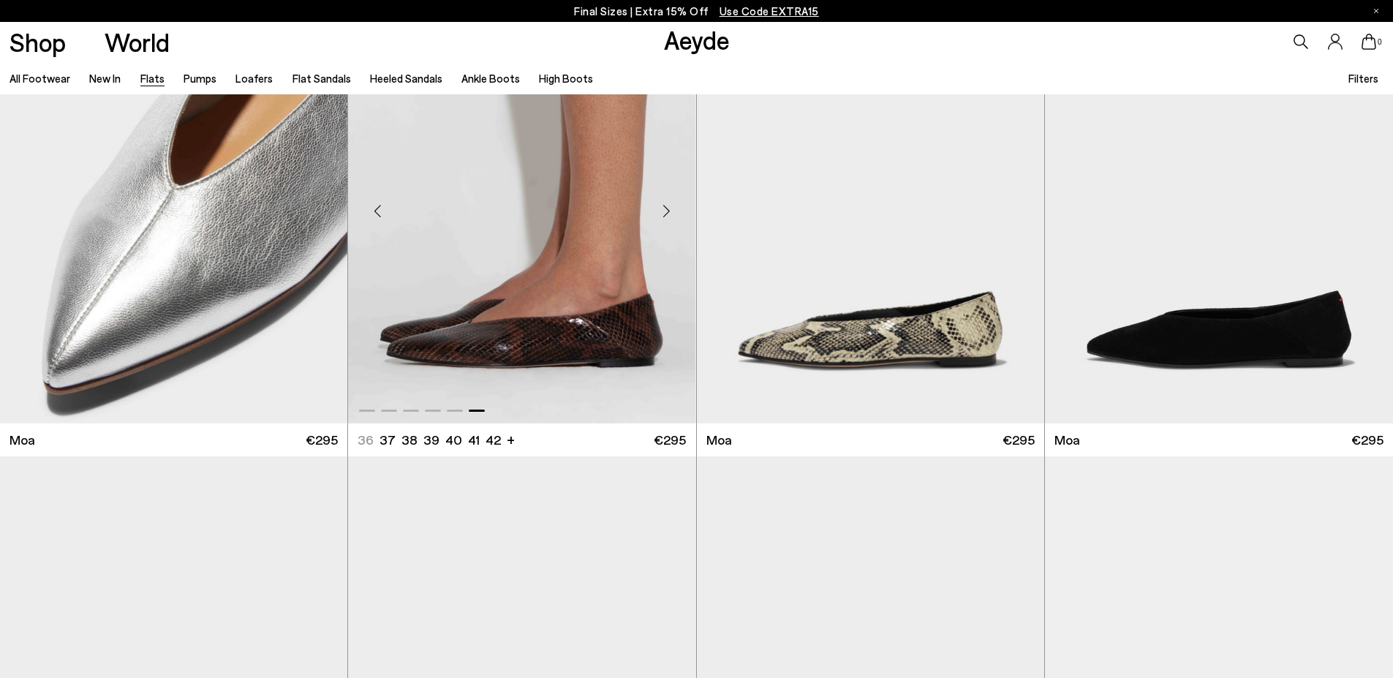
click at [671, 210] on div "Next slide" at bounding box center [667, 211] width 44 height 44
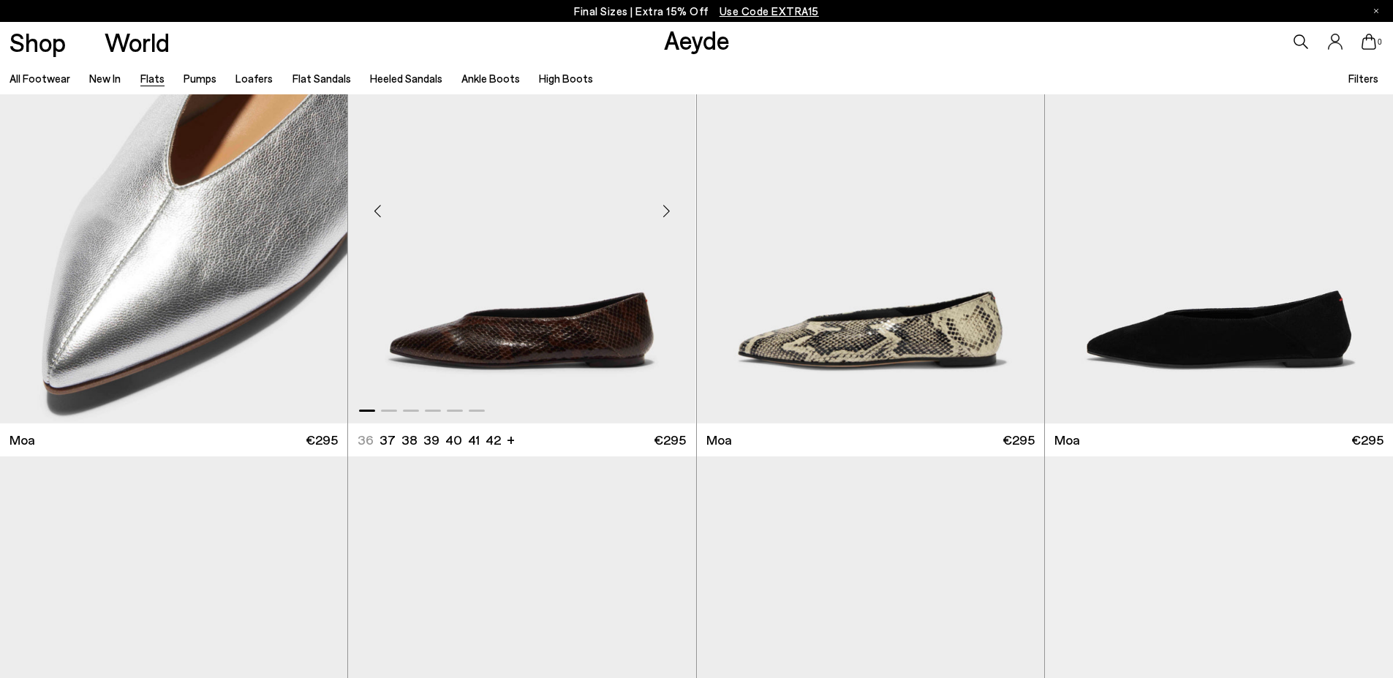
click at [671, 210] on div "Next slide" at bounding box center [667, 211] width 44 height 44
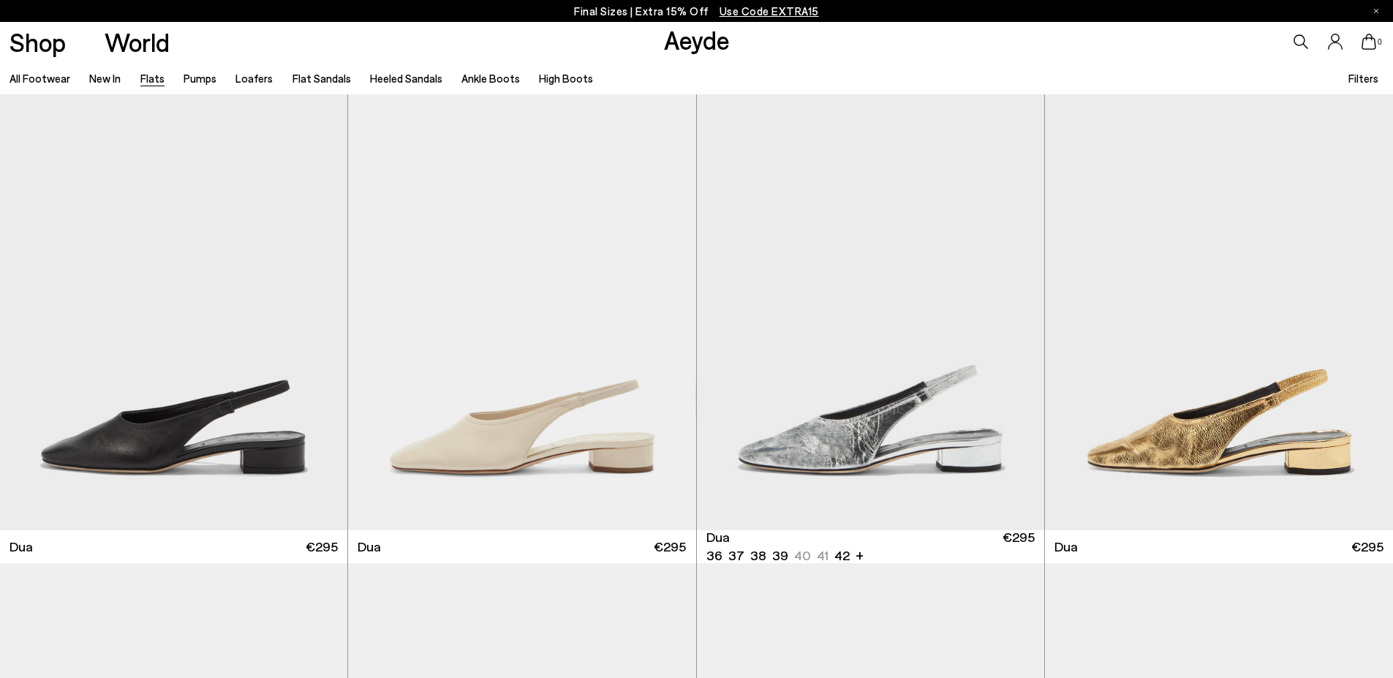
scroll to position [6582, 0]
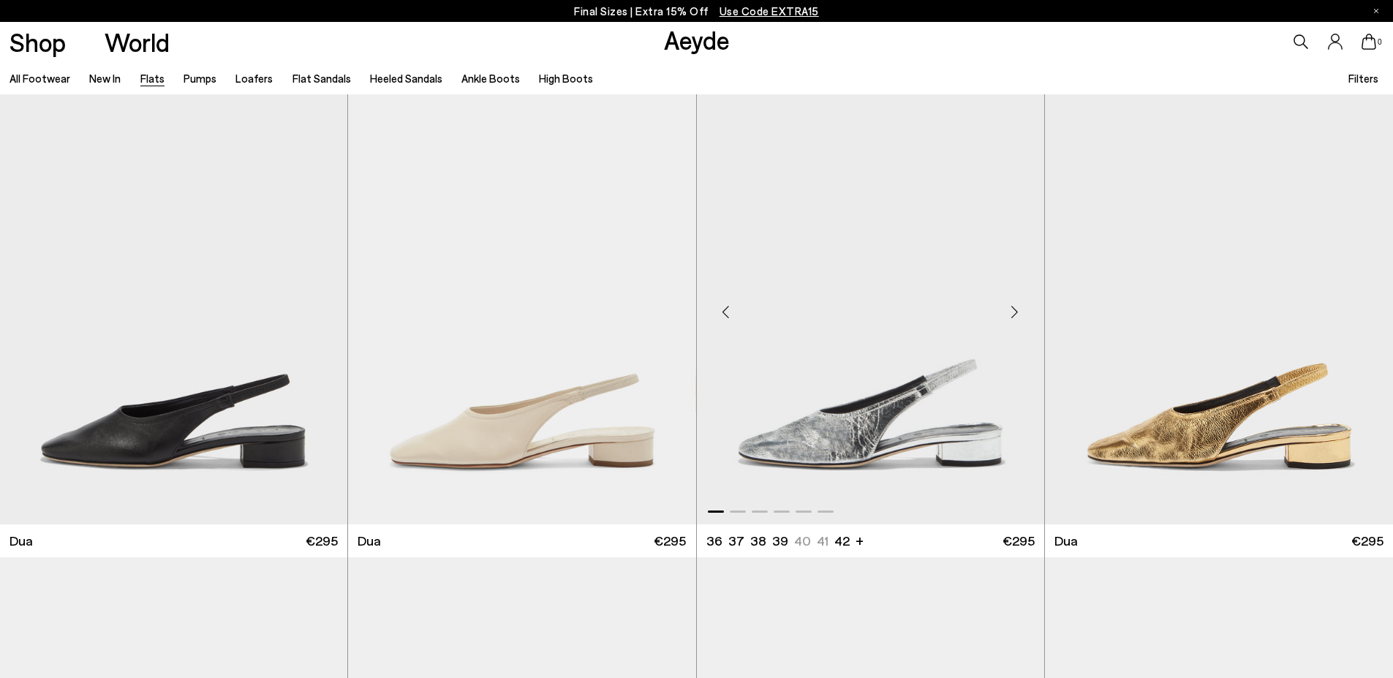
click at [1011, 309] on div "Next slide" at bounding box center [1015, 312] width 44 height 44
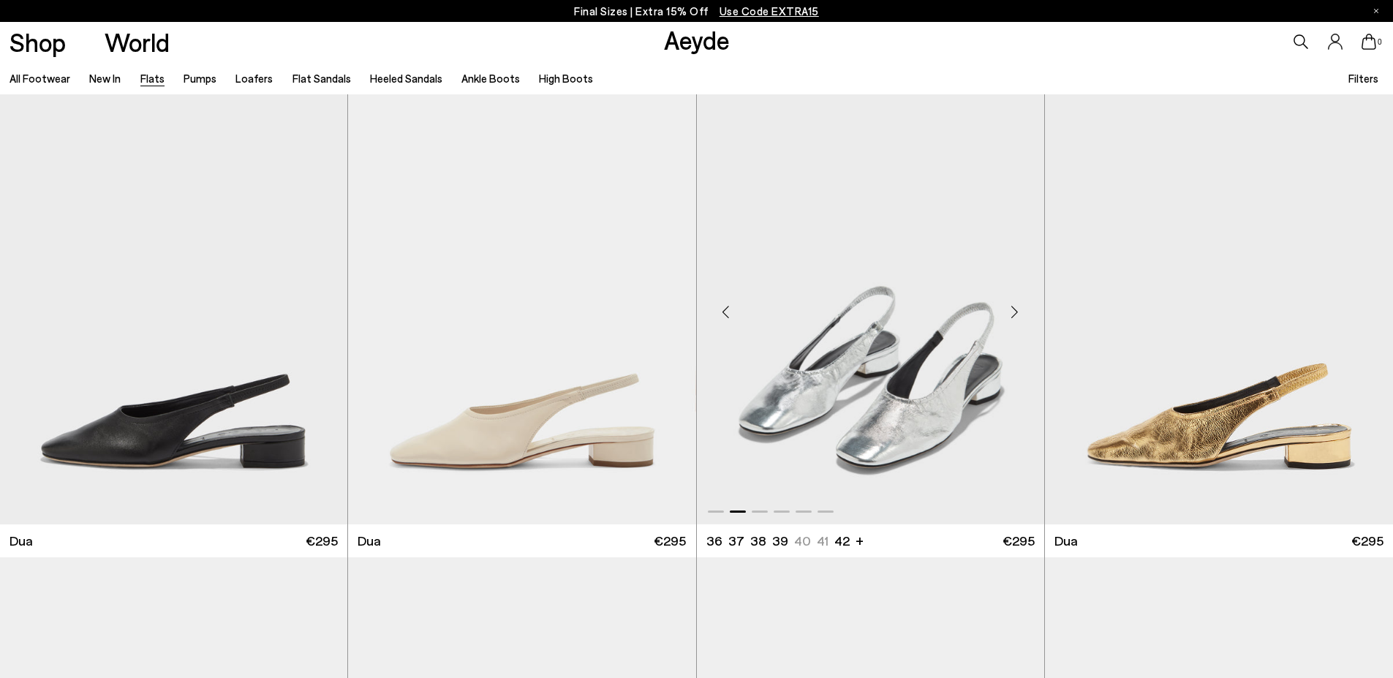
click at [1011, 309] on div "Next slide" at bounding box center [1015, 312] width 44 height 44
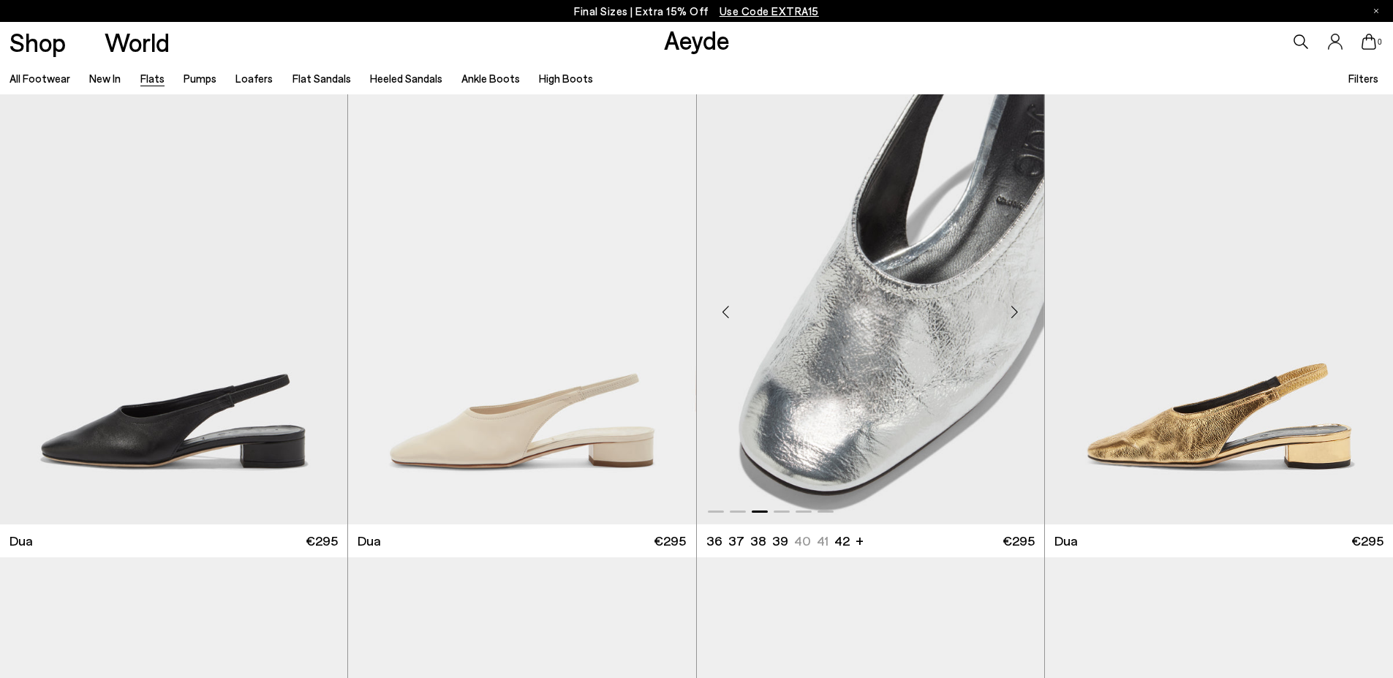
click at [1011, 309] on div "Next slide" at bounding box center [1015, 312] width 44 height 44
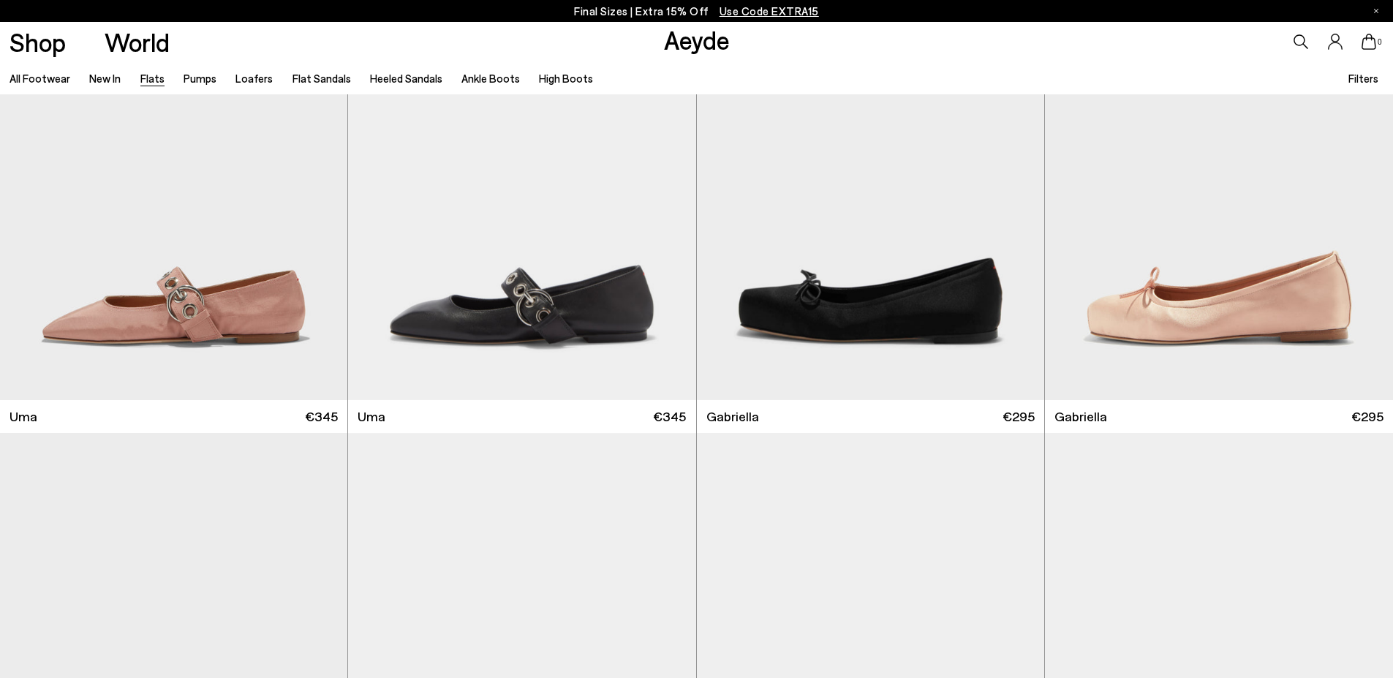
scroll to position [7679, 0]
